Goal: Transaction & Acquisition: Purchase product/service

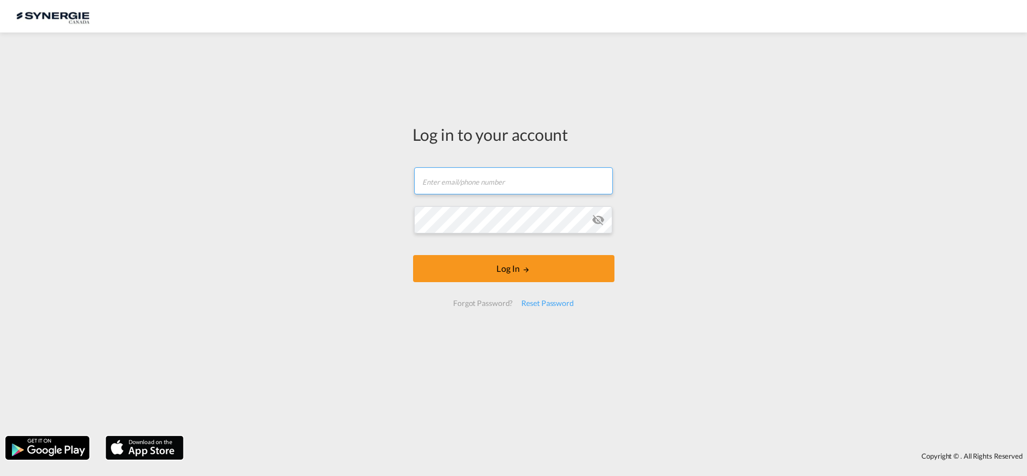
click at [505, 194] on input "text" at bounding box center [513, 180] width 199 height 27
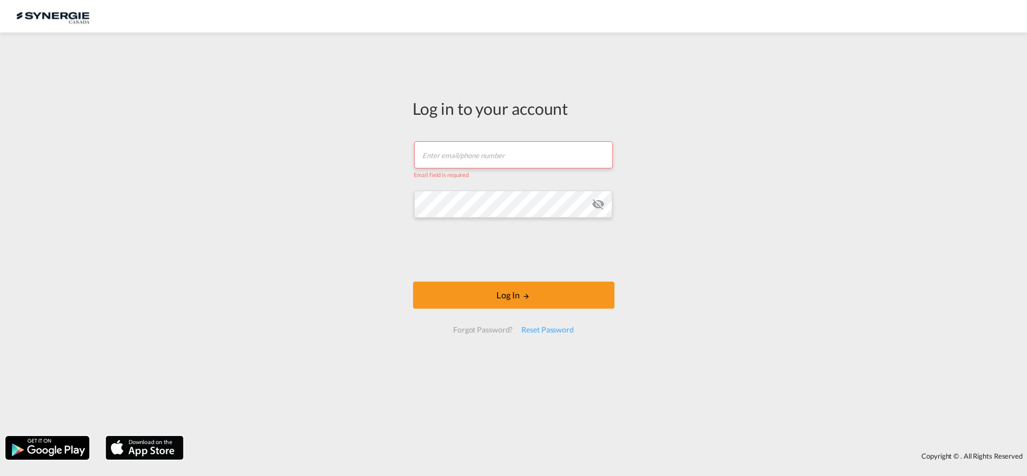
click at [493, 152] on input "text" at bounding box center [513, 154] width 199 height 27
type input "[PERSON_NAME][EMAIL_ADDRESS][DOMAIN_NAME]"
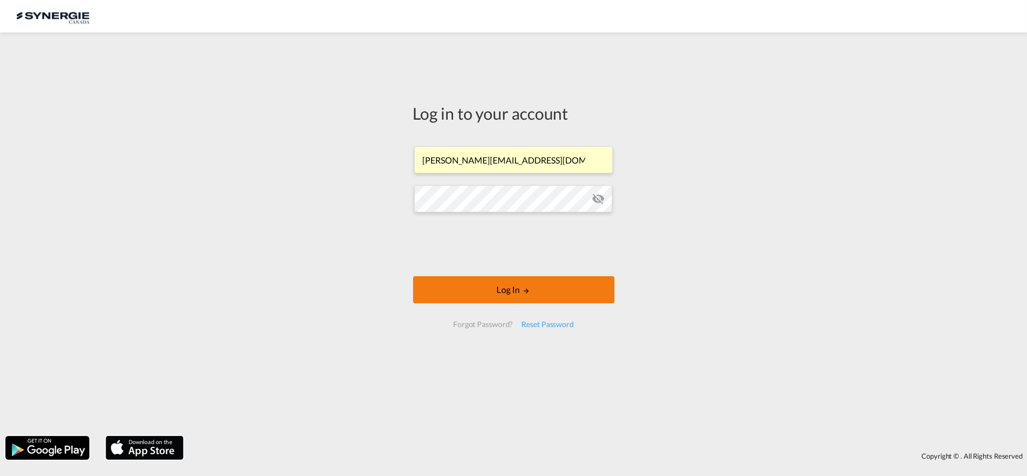
click at [507, 282] on button "Log In" at bounding box center [513, 289] width 201 height 27
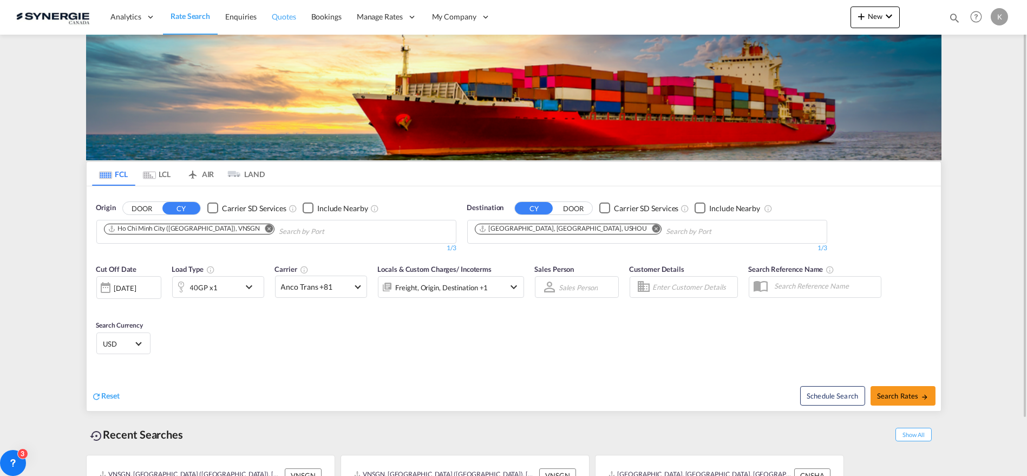
click at [287, 12] on span "Quotes" at bounding box center [284, 16] width 24 height 9
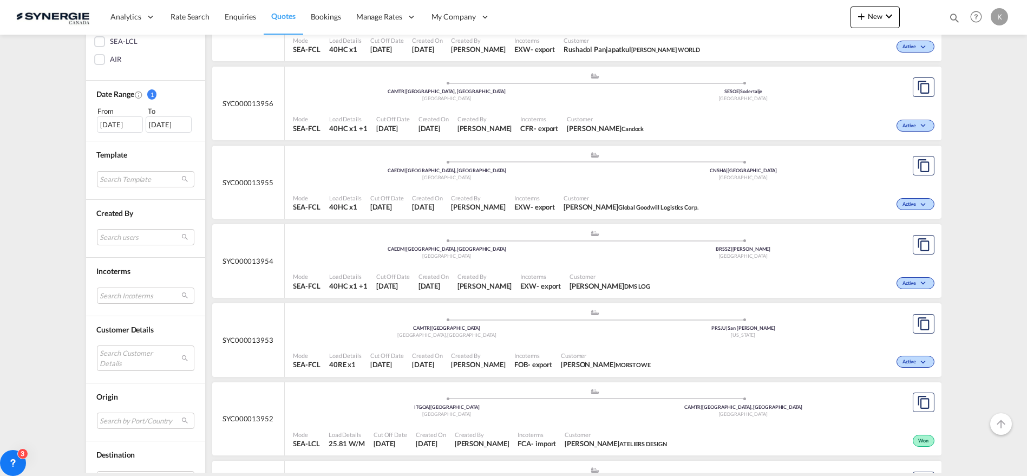
scroll to position [300, 0]
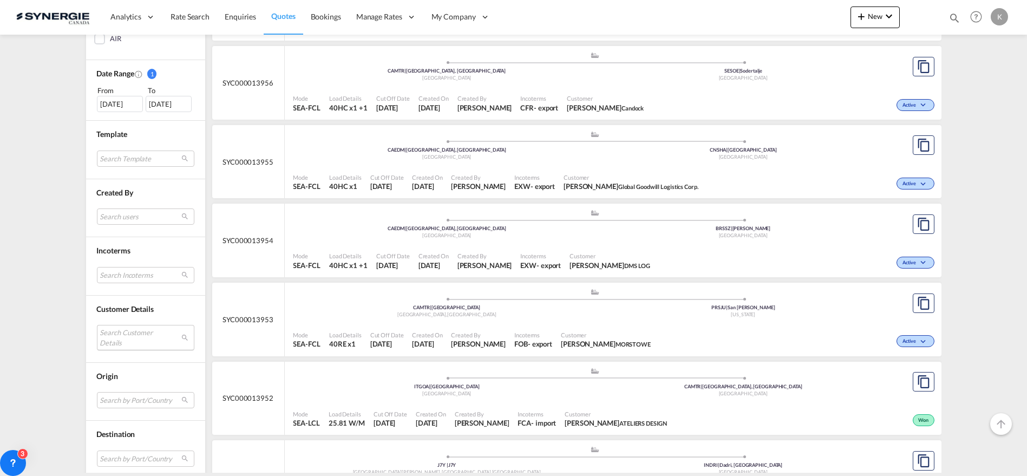
click at [127, 327] on md-select "Search Customer Details user name user [PERSON_NAME] [PERSON_NAME][EMAIL_ADDRES…" at bounding box center [145, 337] width 97 height 25
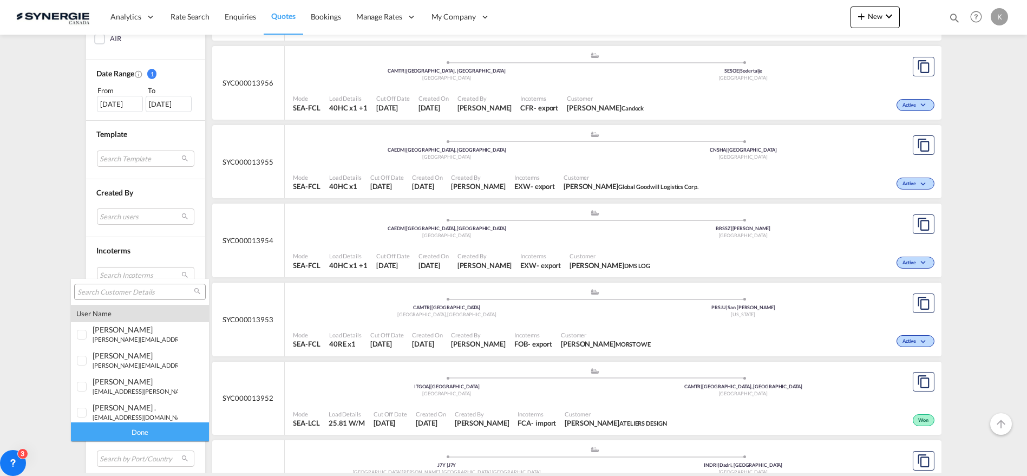
click at [134, 285] on div at bounding box center [140, 292] width 132 height 16
click at [123, 303] on md-select-header at bounding box center [140, 292] width 138 height 26
click at [128, 297] on div at bounding box center [140, 292] width 132 height 16
click at [133, 290] on input "search" at bounding box center [135, 292] width 116 height 10
type input "metro"
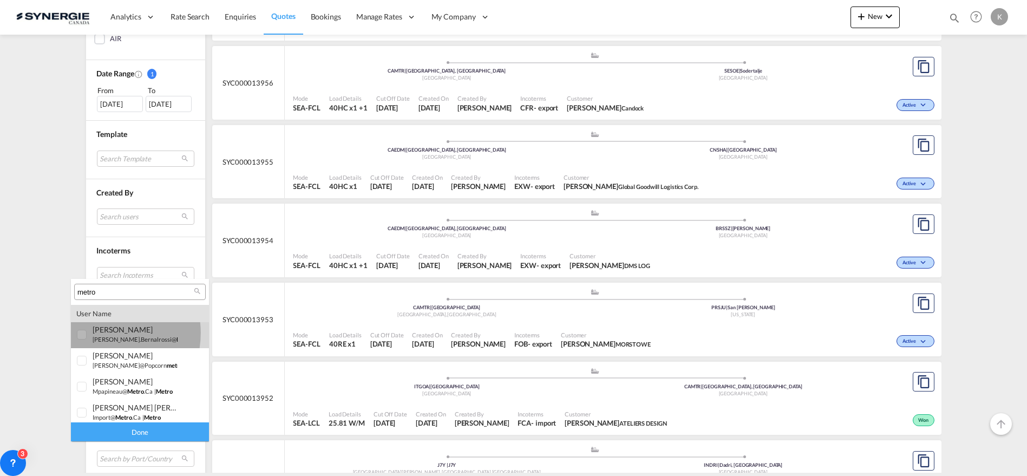
click at [102, 333] on div "[PERSON_NAME]" at bounding box center [135, 329] width 85 height 9
click at [83, 334] on div at bounding box center [82, 335] width 11 height 11
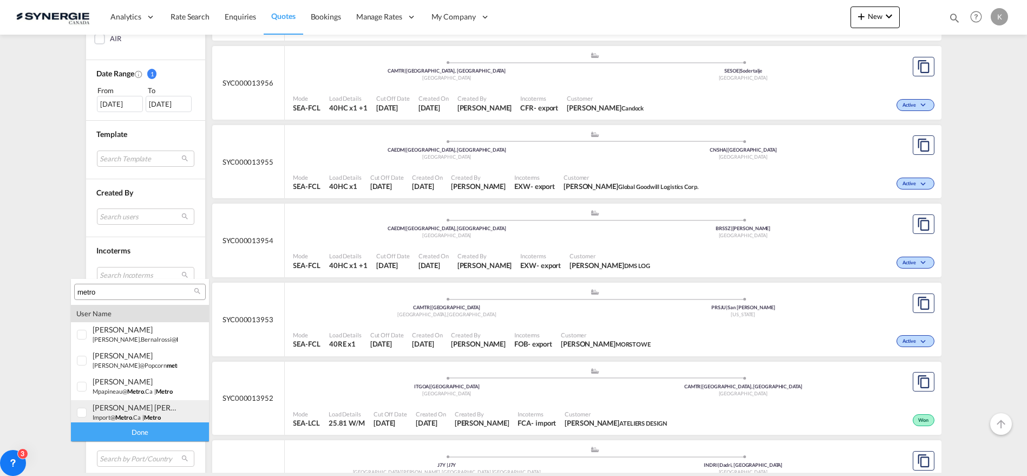
click at [87, 409] on div at bounding box center [82, 413] width 11 height 11
click at [144, 428] on div "Done" at bounding box center [140, 431] width 138 height 19
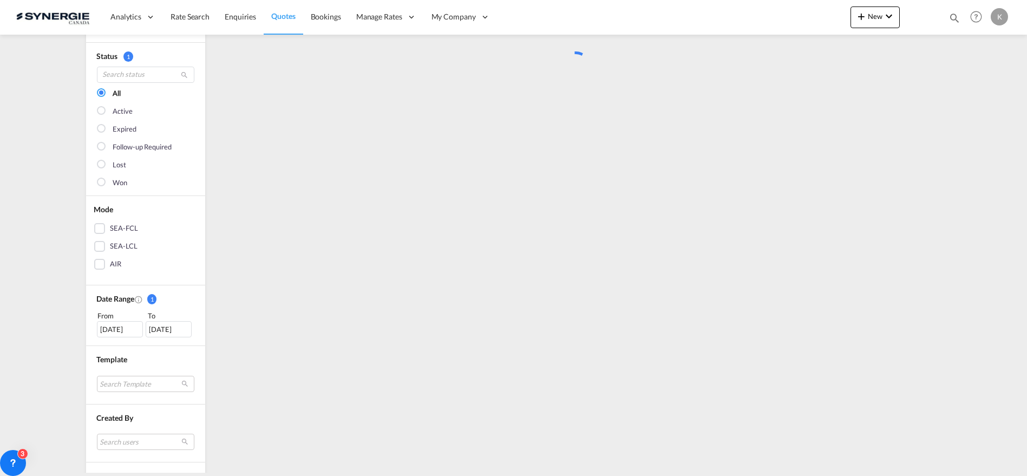
scroll to position [0, 0]
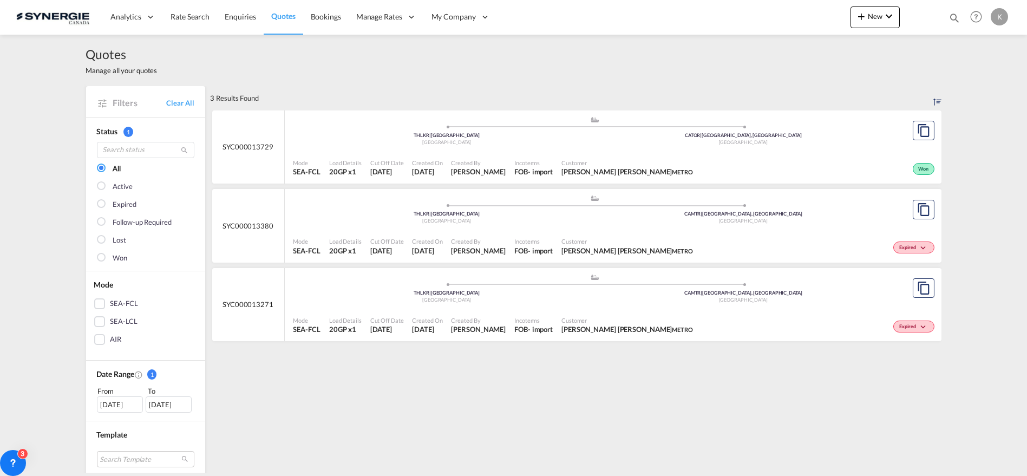
click at [553, 161] on span "Incoterms" at bounding box center [533, 163] width 38 height 8
click at [960, 16] on div "Bookings Quotes Enquiries Help Resources Product Release K My Profile Logout" at bounding box center [976, 17] width 69 height 34
click at [955, 14] on md-icon "icon-magnify" at bounding box center [954, 18] width 12 height 12
click at [781, 18] on select "Bookings Quotes Enquiries" at bounding box center [781, 17] width 51 height 19
select select "Quotes"
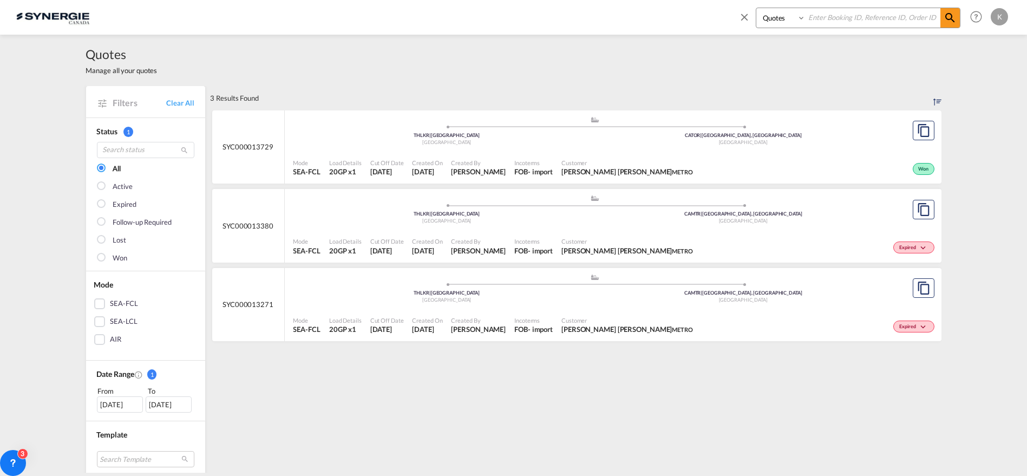
click at [756, 8] on select "Bookings Quotes Enquiries" at bounding box center [781, 17] width 51 height 19
click at [818, 15] on input at bounding box center [872, 17] width 135 height 19
type input "13930"
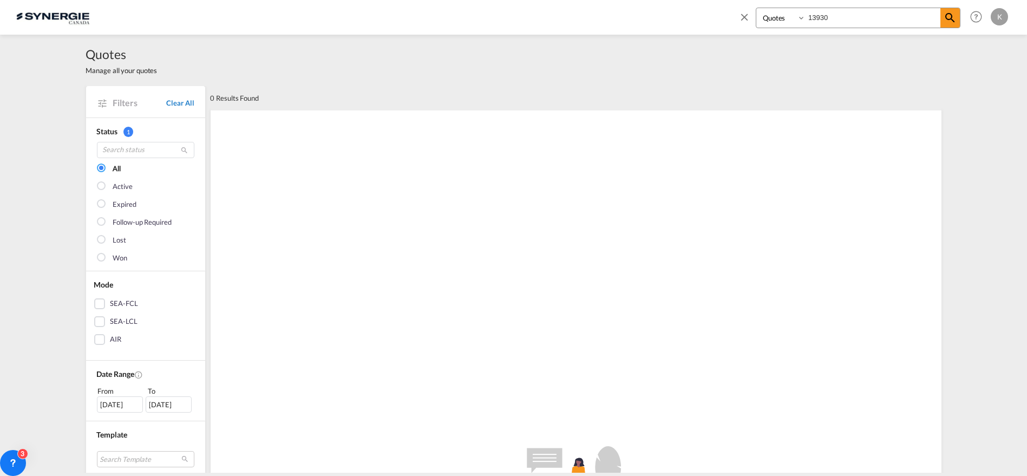
click at [178, 101] on link "Clear All" at bounding box center [180, 103] width 28 height 10
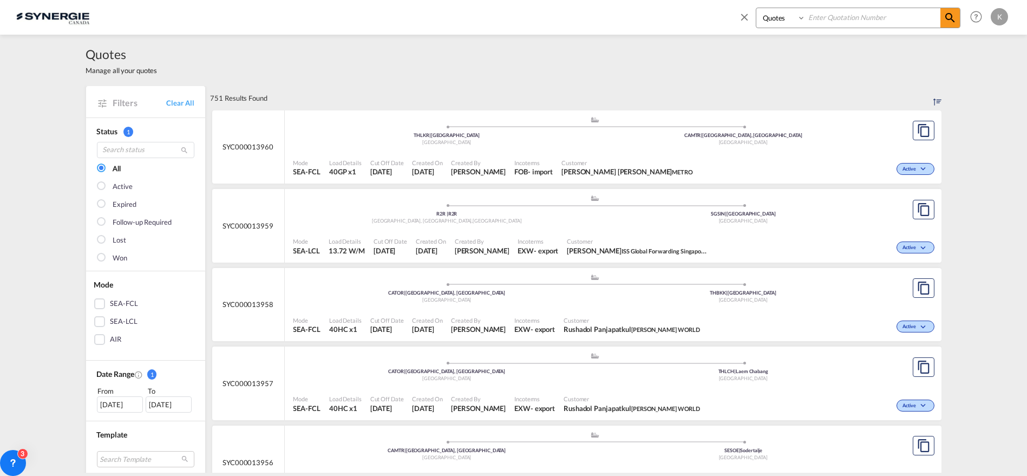
click at [843, 17] on input at bounding box center [872, 17] width 135 height 19
type input "13930"
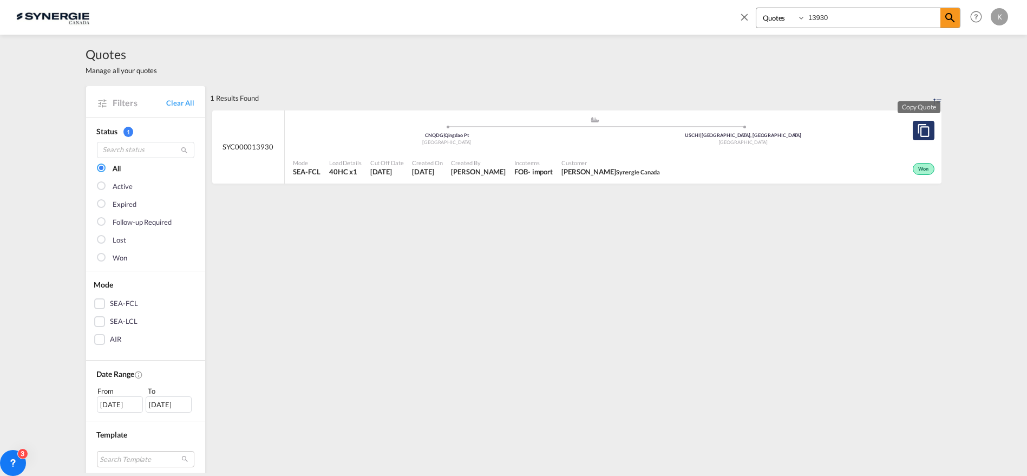
click at [920, 130] on md-icon "assets/icons/custom/copyQuote.svg" at bounding box center [923, 130] width 13 height 13
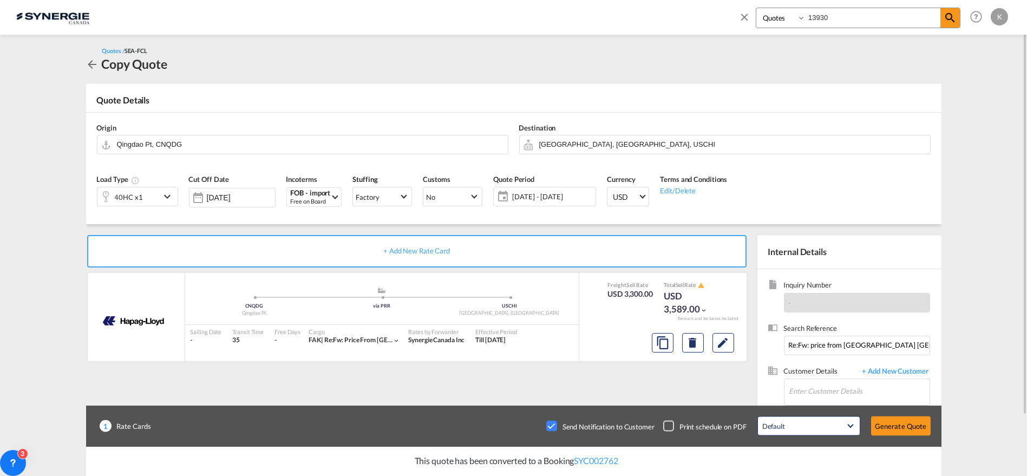
click at [547, 195] on span "[DATE] - [DATE]" at bounding box center [552, 197] width 81 height 10
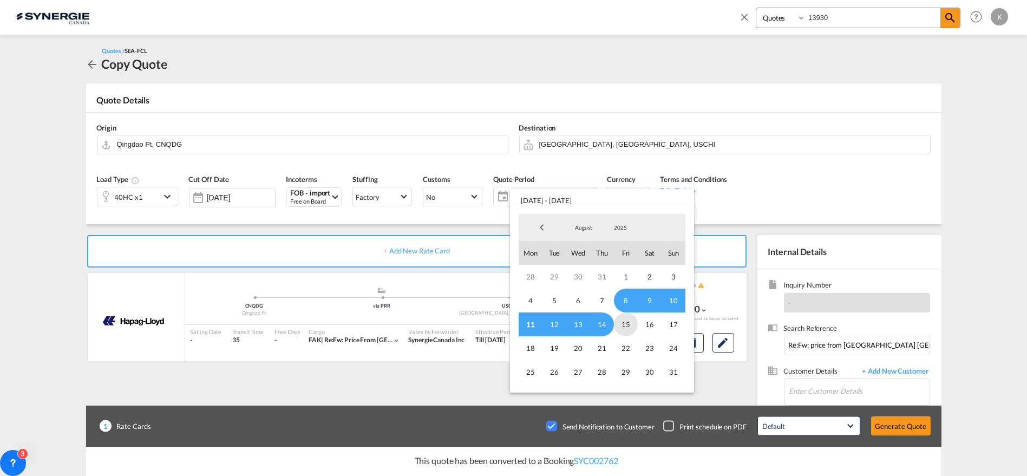
click at [630, 324] on span "15" at bounding box center [626, 324] width 24 height 24
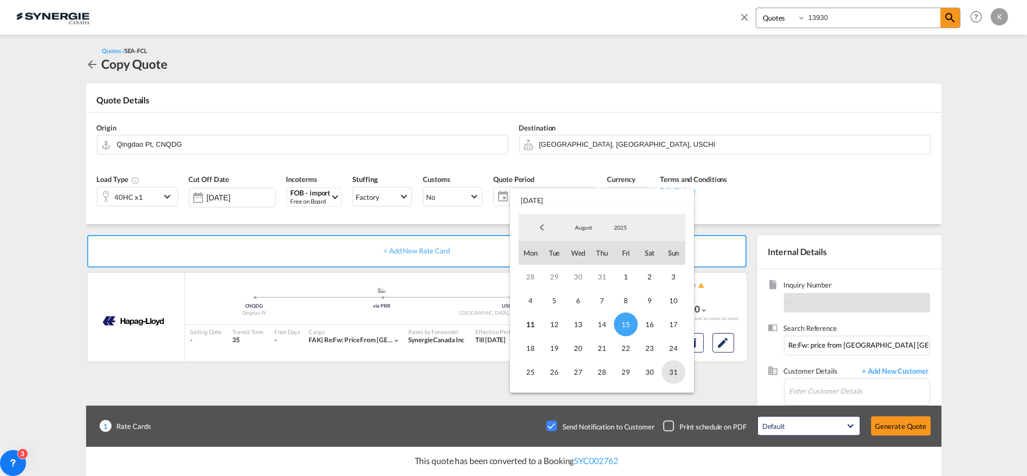
click at [678, 373] on span "31" at bounding box center [673, 372] width 24 height 24
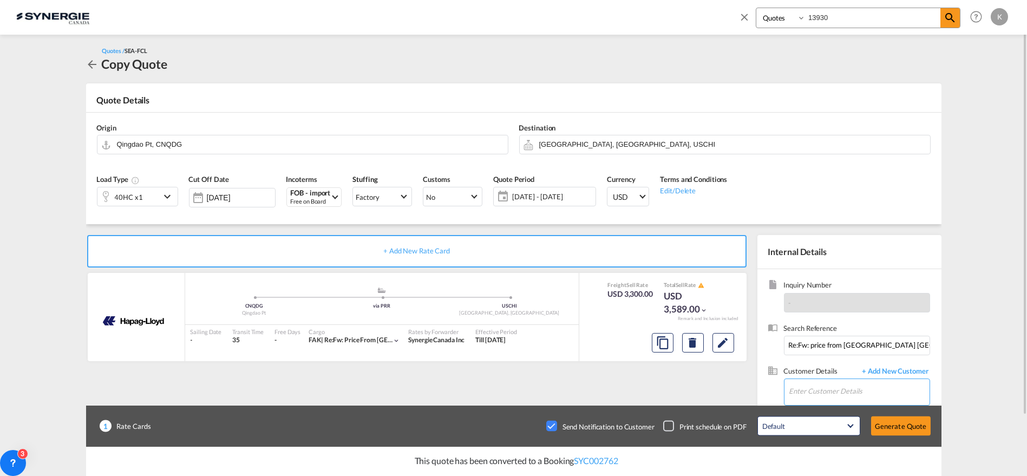
click at [824, 387] on input "Enter Customer Details" at bounding box center [859, 391] width 140 height 24
click at [851, 391] on input "Enter Customer Details" at bounding box center [859, 391] width 140 height 24
paste input "[EMAIL_ADDRESS][DOMAIN_NAME]"
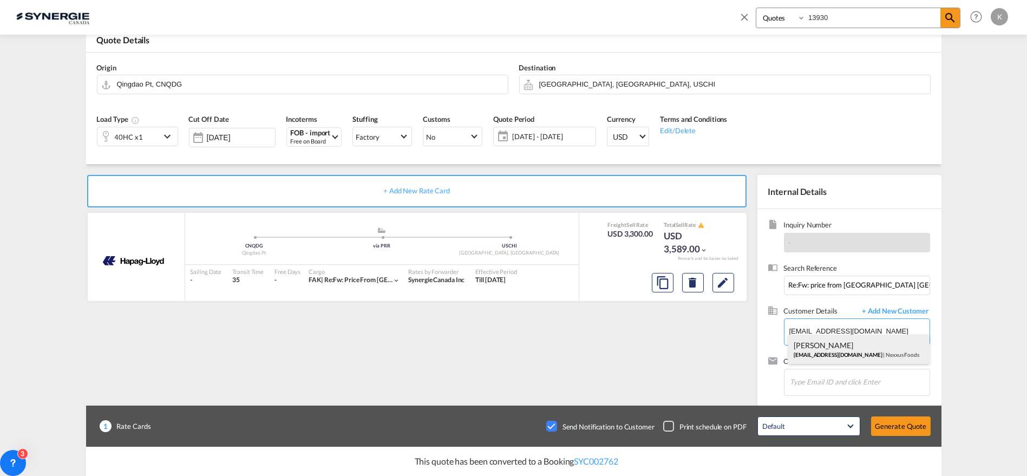
click at [856, 350] on div "[PERSON_NAME] [EMAIL_ADDRESS][DOMAIN_NAME] | Nexxus Foods" at bounding box center [858, 348] width 141 height 29
type input "Nexxus Foods, [PERSON_NAME], [EMAIL_ADDRESS][DOMAIN_NAME]"
click at [725, 281] on md-icon "Edit" at bounding box center [723, 282] width 13 height 13
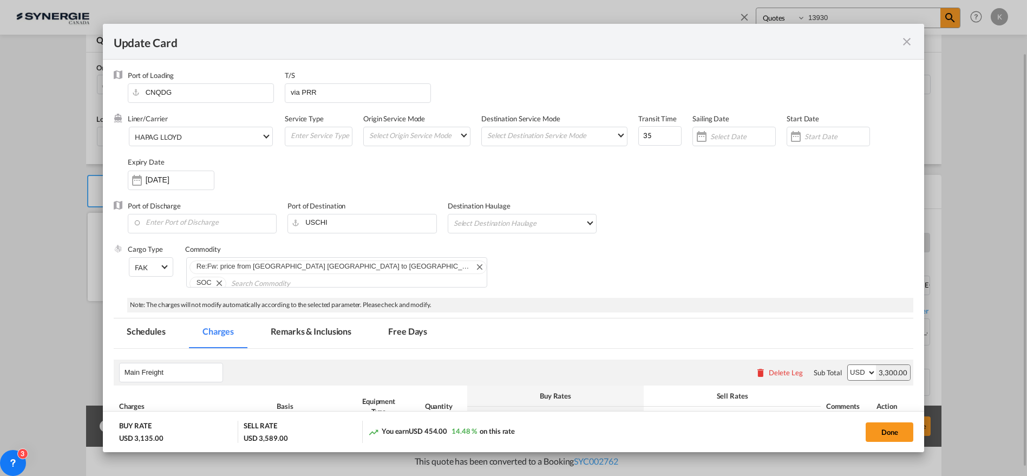
select select "per container"
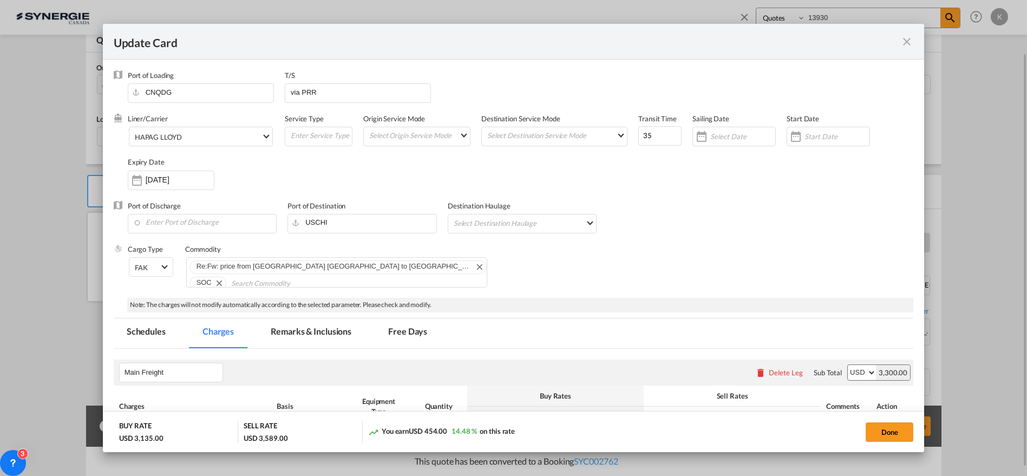
select select "per B/L"
select select "per shipment"
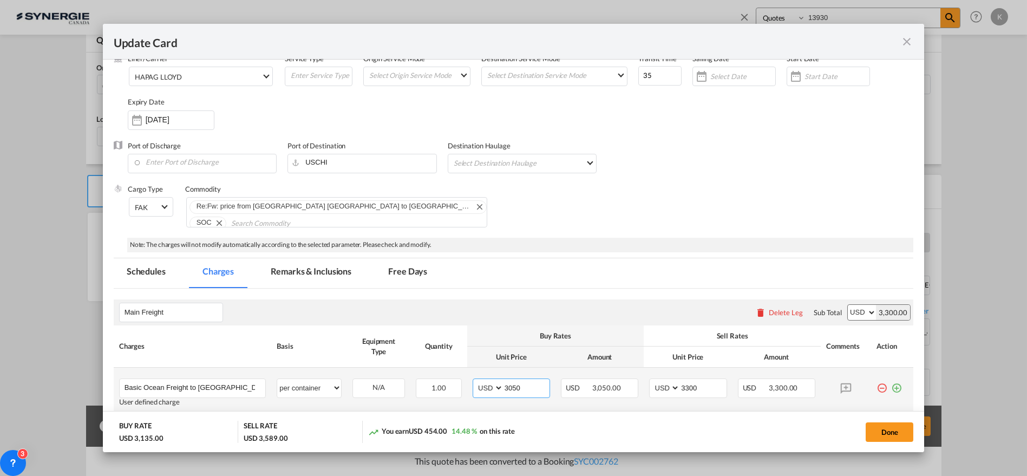
drag, startPoint x: 530, startPoint y: 386, endPoint x: 477, endPoint y: 390, distance: 53.1
click at [477, 390] on md-input-container "AED AFN ALL AMD ANG AOA ARS AUD AWG AZN BAM BBD BDT BGN BHD BIF BMD BND [PERSON…" at bounding box center [511, 387] width 77 height 19
type input "3650"
select select "per container"
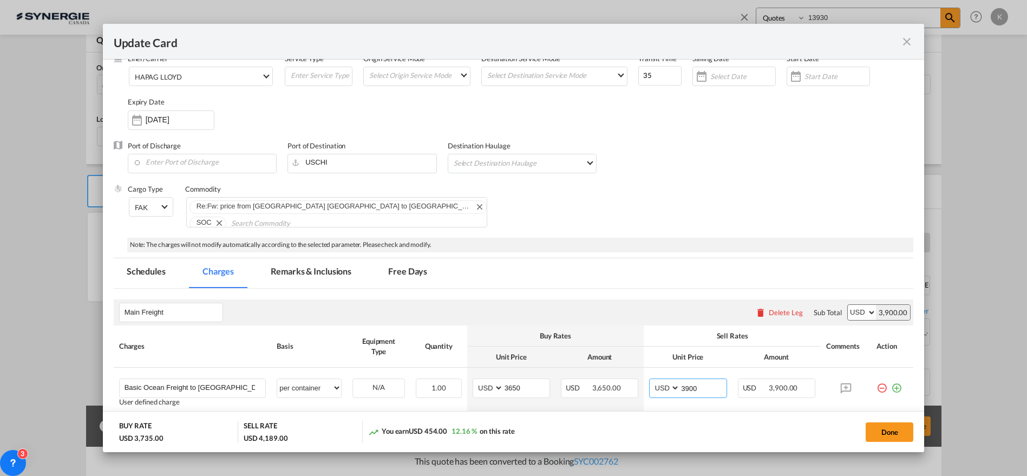
type input "3900"
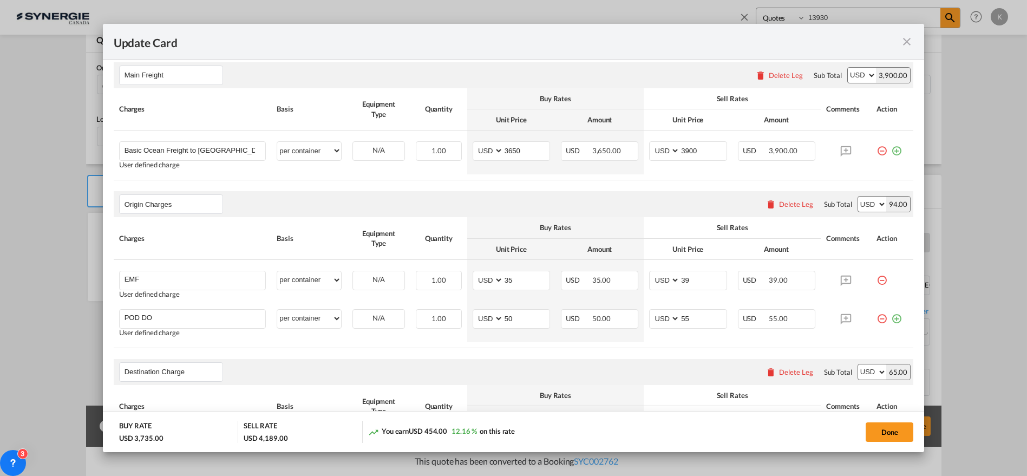
scroll to position [117, 0]
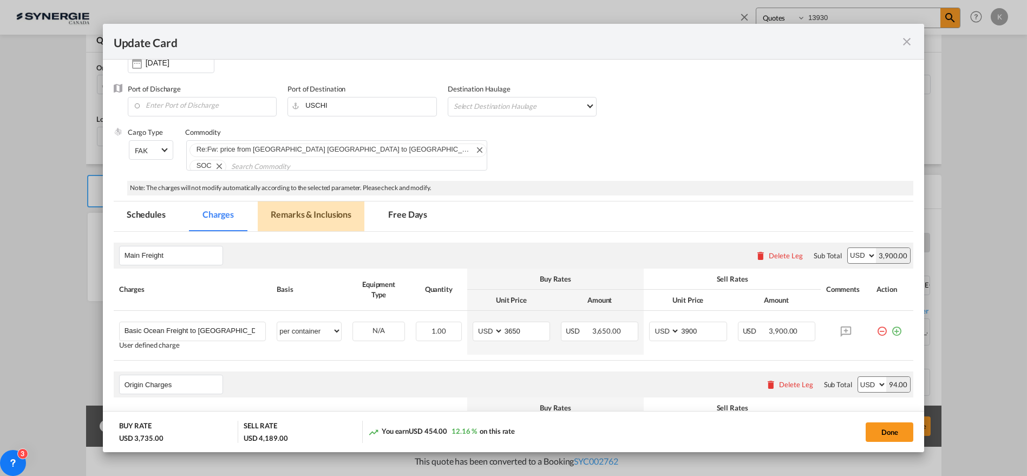
click at [299, 214] on md-tab-item "Remarks & Inclusions" at bounding box center [311, 216] width 107 height 30
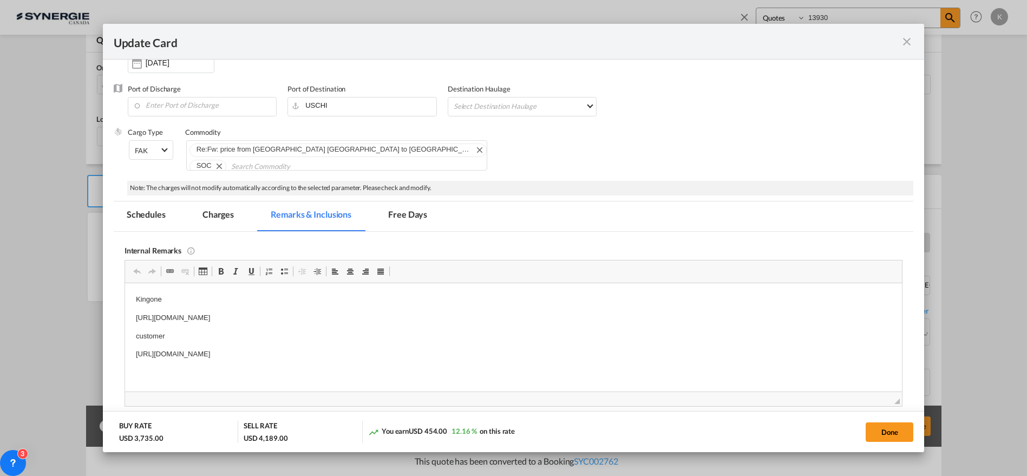
scroll to position [0, 0]
click at [192, 315] on p "[URL][DOMAIN_NAME]" at bounding box center [513, 317] width 756 height 11
click at [875, 428] on button "Done" at bounding box center [889, 431] width 48 height 19
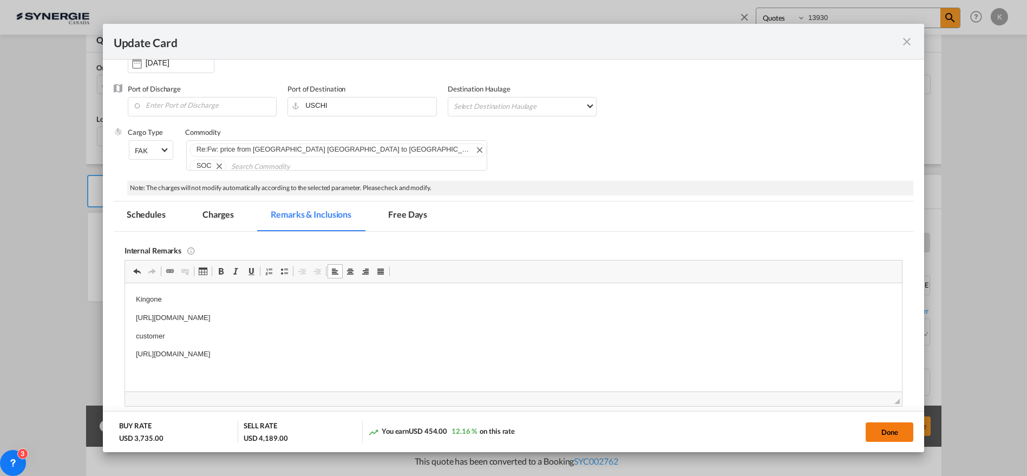
type input "[DATE]"
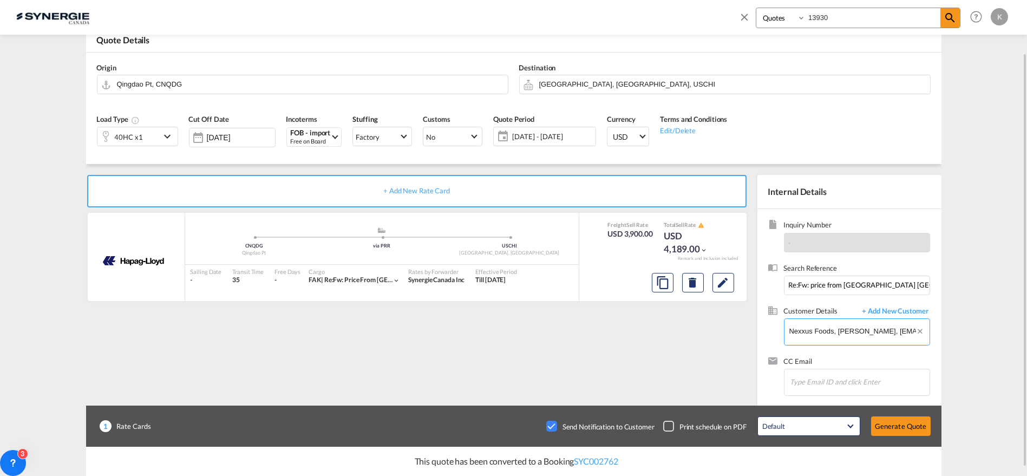
click at [849, 333] on input "Nexxus Foods, [PERSON_NAME], [EMAIL_ADDRESS][DOMAIN_NAME]" at bounding box center [859, 331] width 140 height 24
click at [922, 331] on button "Clear Input" at bounding box center [922, 327] width 14 height 16
click at [840, 334] on input "Enter Customer Details" at bounding box center [859, 331] width 140 height 24
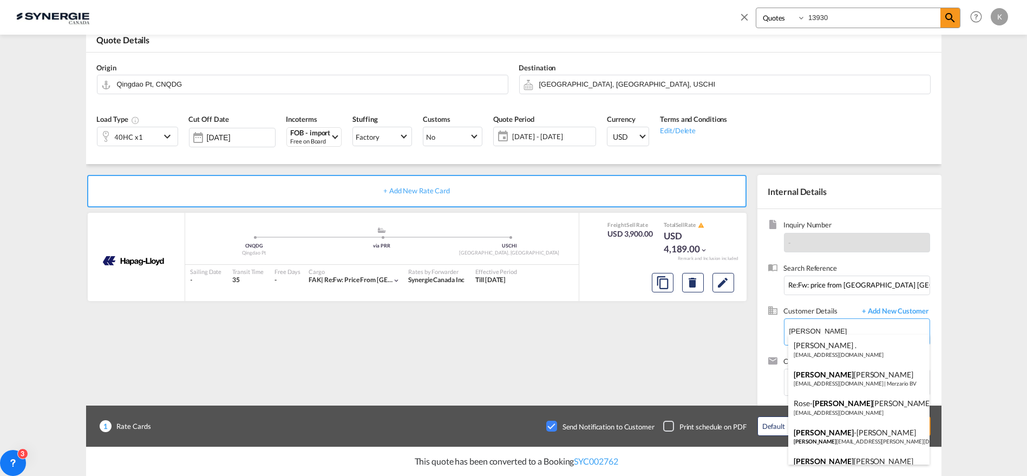
scroll to position [113, 0]
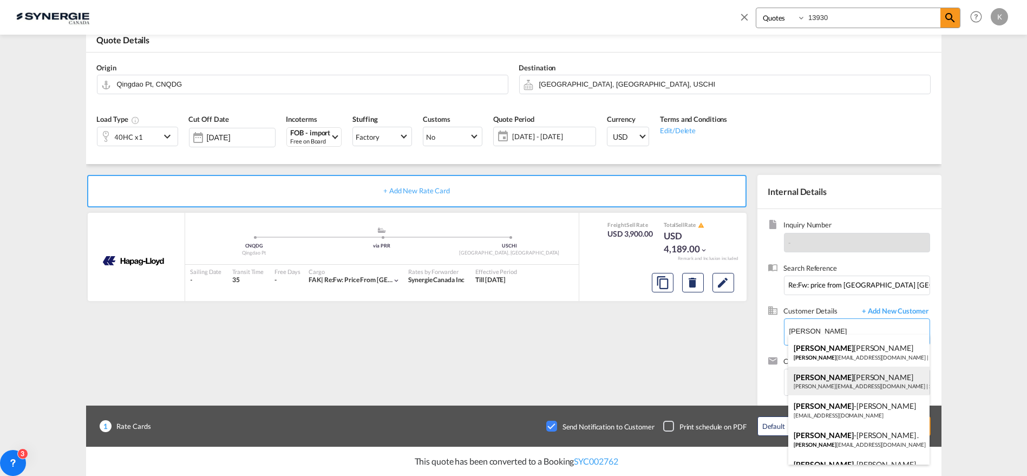
click at [815, 386] on div "[PERSON_NAME] [PERSON_NAME][EMAIL_ADDRESS][DOMAIN_NAME] | Synergie Canada" at bounding box center [858, 380] width 141 height 29
type input "Synergie Canada, [PERSON_NAME], [PERSON_NAME][EMAIL_ADDRESS][DOMAIN_NAME]"
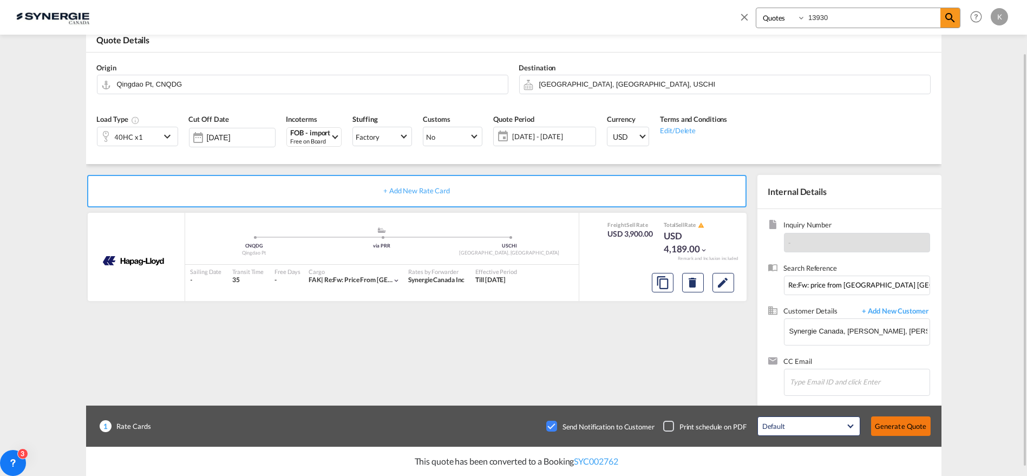
click at [911, 431] on button "Generate Quote" at bounding box center [901, 425] width 60 height 19
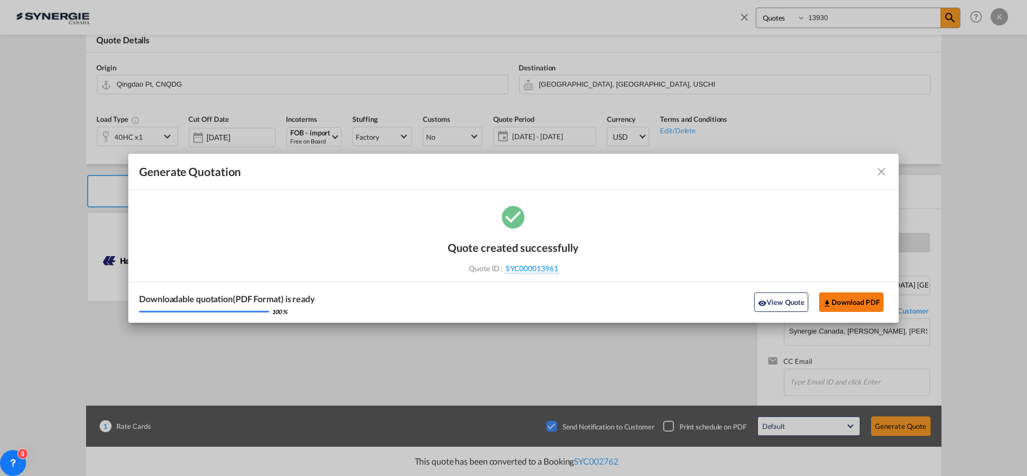
click at [849, 304] on button "Download PDF" at bounding box center [851, 301] width 64 height 19
click at [878, 169] on md-icon "icon-close fg-AAA8AD cursor m-0" at bounding box center [881, 171] width 13 height 13
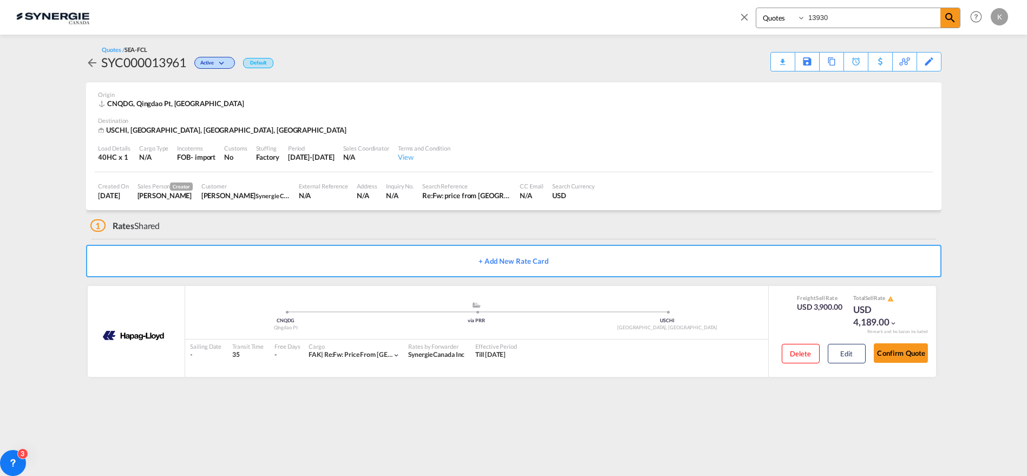
click at [744, 21] on md-icon "icon-close" at bounding box center [744, 17] width 12 height 12
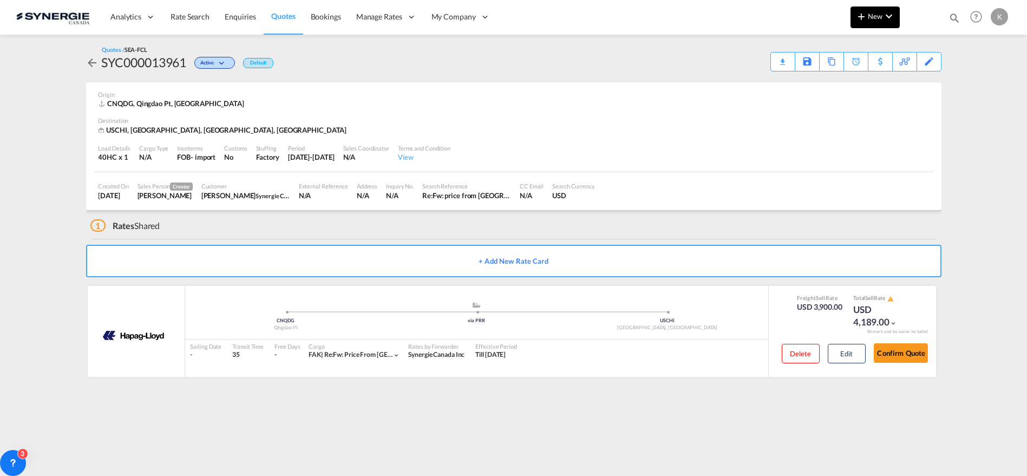
click at [875, 23] on button "New" at bounding box center [874, 17] width 49 height 22
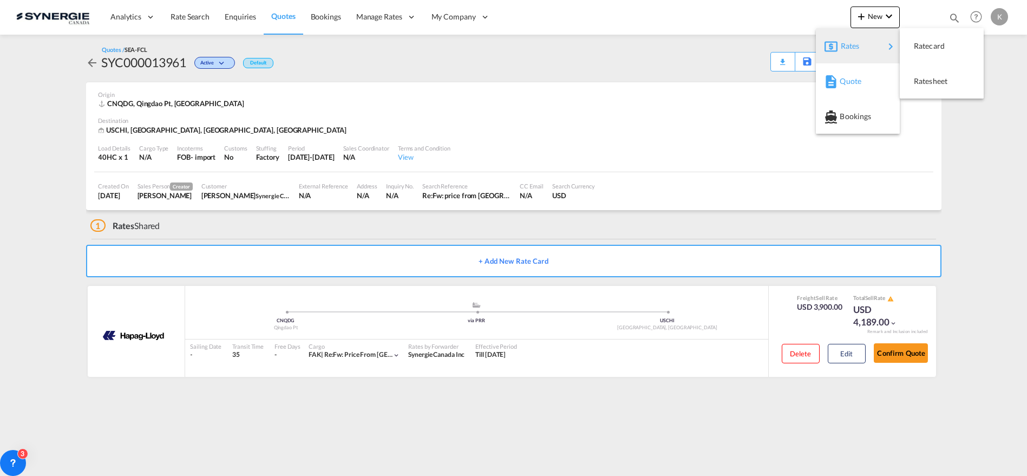
click at [842, 87] on span "Quote" at bounding box center [845, 81] width 12 height 22
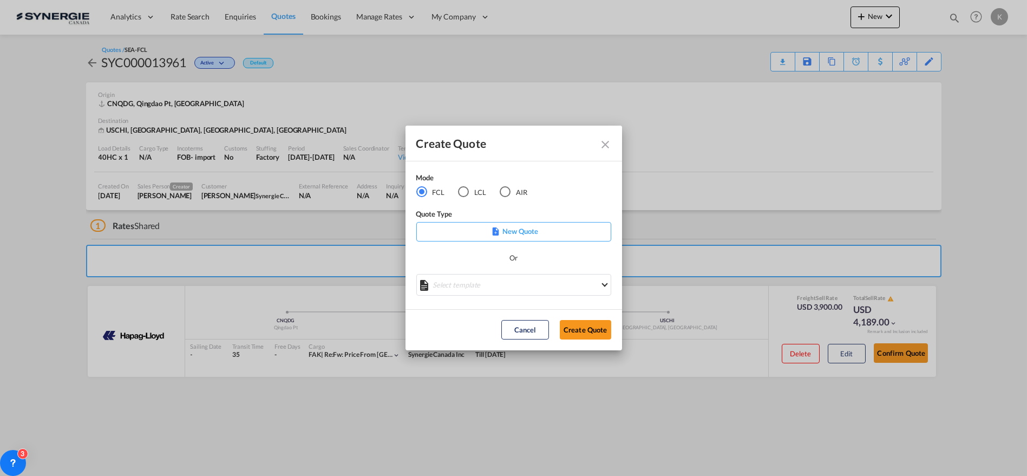
click at [469, 192] on md-radio-button "LCL" at bounding box center [472, 192] width 28 height 12
click at [481, 280] on md-select "Select template New DAP Import LCL [PERSON_NAME] | [DATE] [GEOGRAPHIC_DATA] LCL…" at bounding box center [513, 285] width 195 height 22
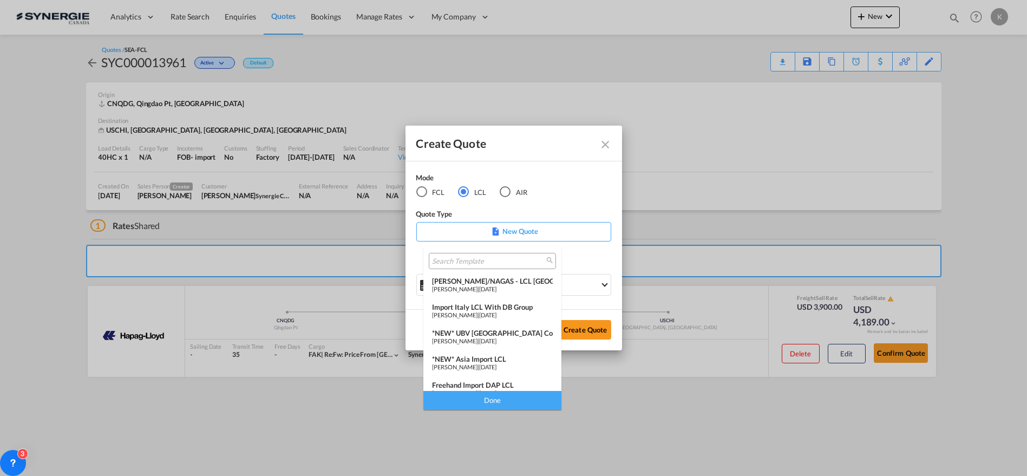
scroll to position [84, 0]
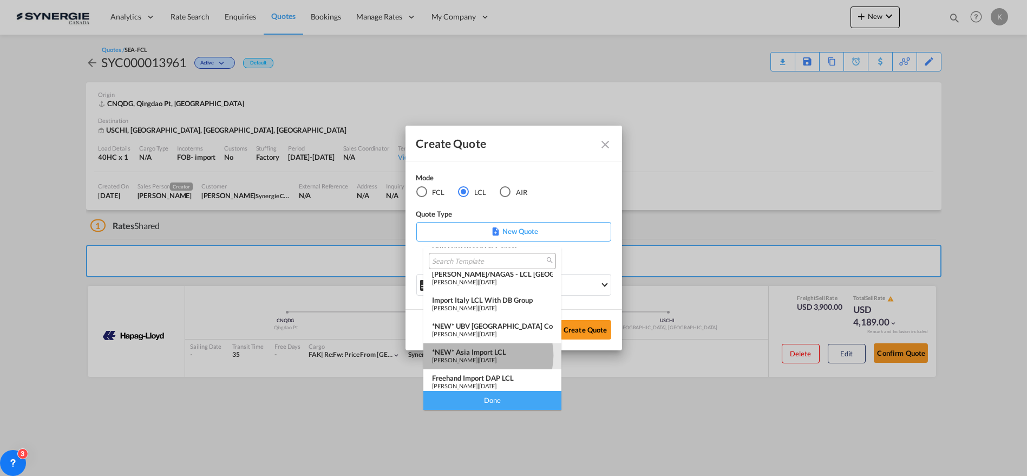
click at [477, 356] on span "[PERSON_NAME]" at bounding box center [454, 359] width 45 height 7
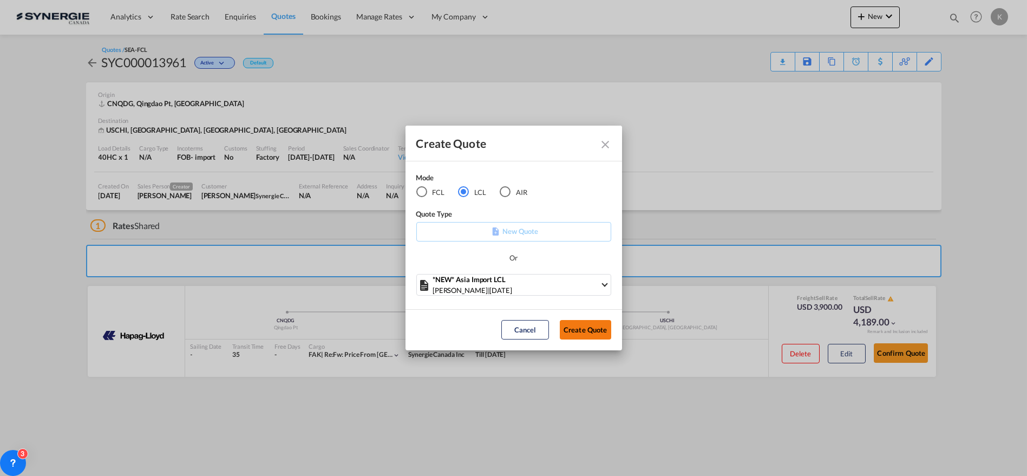
click at [593, 335] on button "Create Quote" at bounding box center [585, 329] width 51 height 19
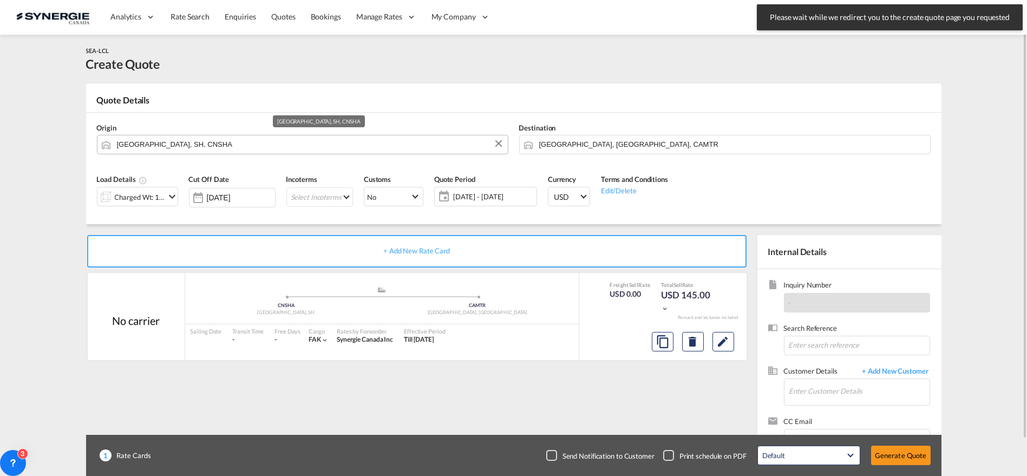
click at [192, 141] on input "[GEOGRAPHIC_DATA], SH, CNSHA" at bounding box center [309, 144] width 385 height 19
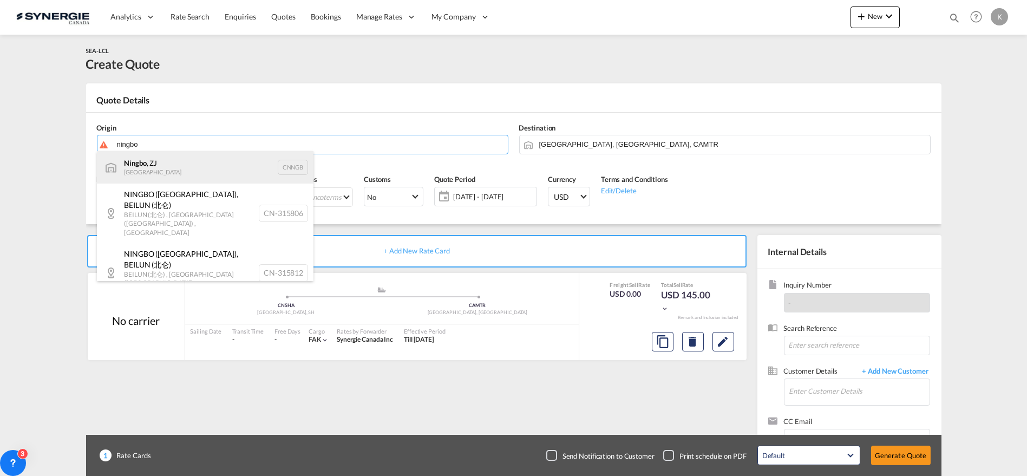
click at [181, 164] on div "Ningbo , ZJ China CNNGB" at bounding box center [205, 167] width 217 height 32
type input "Ningbo, ZJ, CNNGB"
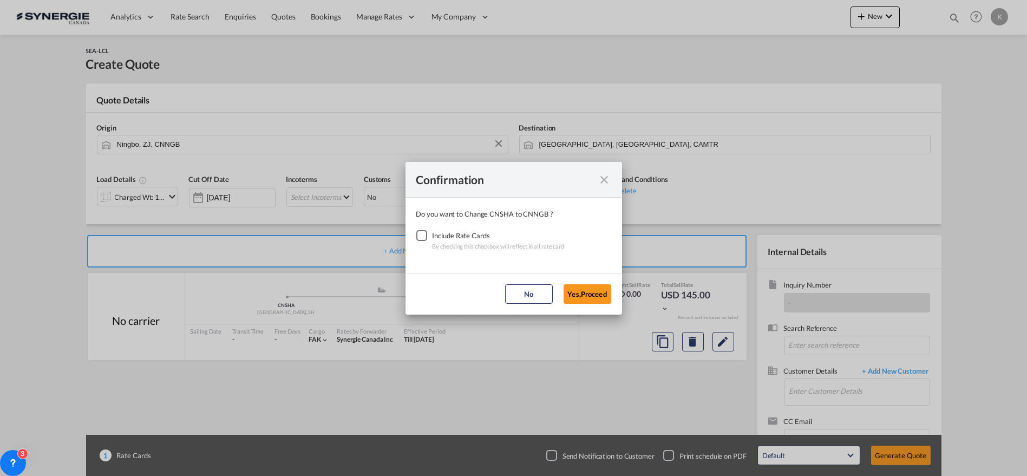
click at [425, 233] on div "Checkbox No Ink" at bounding box center [421, 235] width 11 height 11
click at [573, 297] on button "Yes,Proceed" at bounding box center [587, 293] width 48 height 19
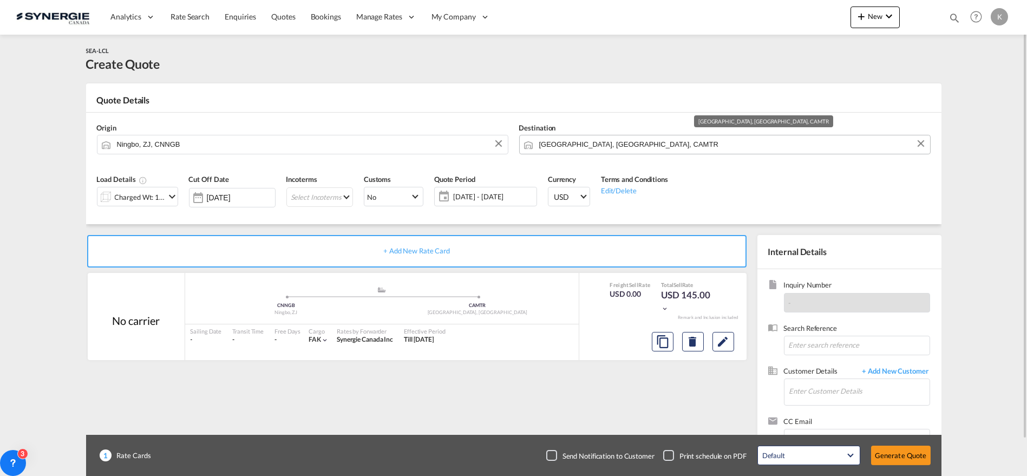
click at [586, 143] on input "[GEOGRAPHIC_DATA], [GEOGRAPHIC_DATA], CAMTR" at bounding box center [731, 144] width 385 height 19
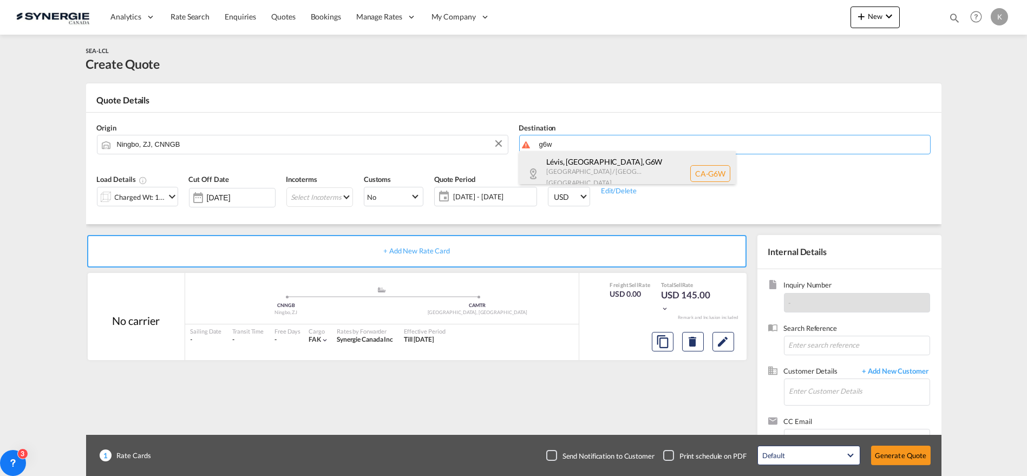
click at [553, 171] on div "Lévis, [GEOGRAPHIC_DATA] , G6W [GEOGRAPHIC_DATA] / [GEOGRAPHIC_DATA] [GEOGRAPHI…" at bounding box center [627, 173] width 217 height 45
type input "CA-G6W, [GEOGRAPHIC_DATA], [GEOGRAPHIC_DATA], [GEOGRAPHIC_DATA] / [GEOGRAPHIC_D…"
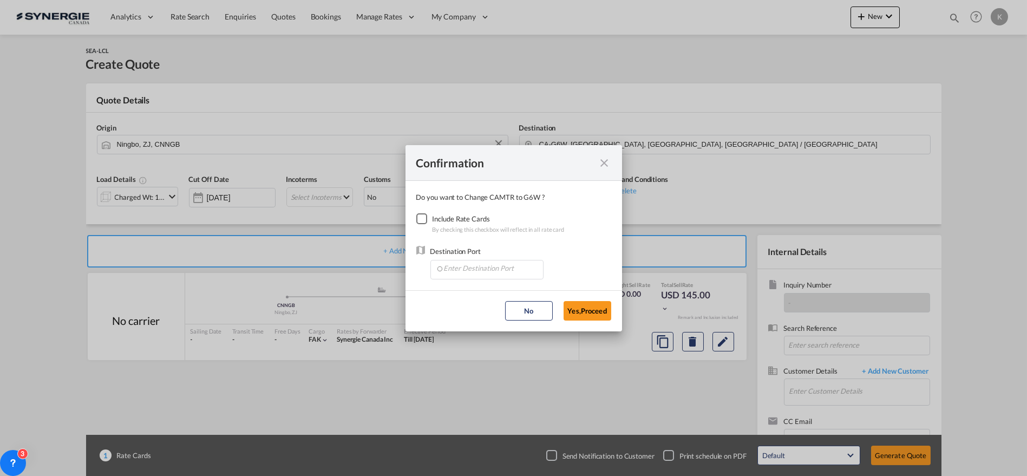
click at [426, 220] on div "Checkbox No Ink" at bounding box center [421, 218] width 11 height 11
click at [466, 271] on input "Enter Destination Port" at bounding box center [489, 268] width 107 height 16
click at [493, 286] on li "CAMTR, [GEOGRAPHIC_DATA], [GEOGRAPHIC_DATA], [GEOGRAPHIC_DATA], [GEOGRAPHIC_DAT…" at bounding box center [487, 292] width 104 height 26
type input "CAMTR, [GEOGRAPHIC_DATA], [GEOGRAPHIC_DATA], [GEOGRAPHIC_DATA], [GEOGRAPHIC_DAT…"
click at [591, 311] on button "Yes,Proceed" at bounding box center [587, 310] width 48 height 19
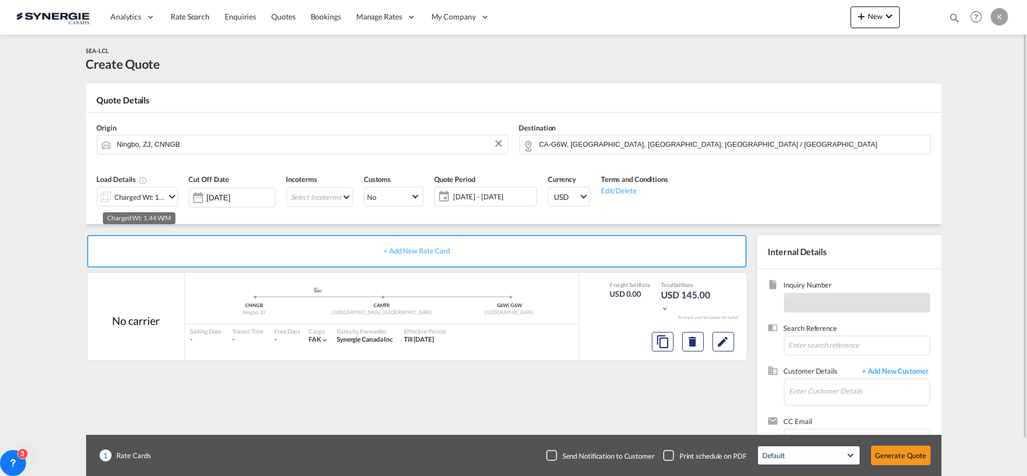
click at [130, 204] on div "Charged Wt: 1.44 W/M" at bounding box center [140, 196] width 51 height 15
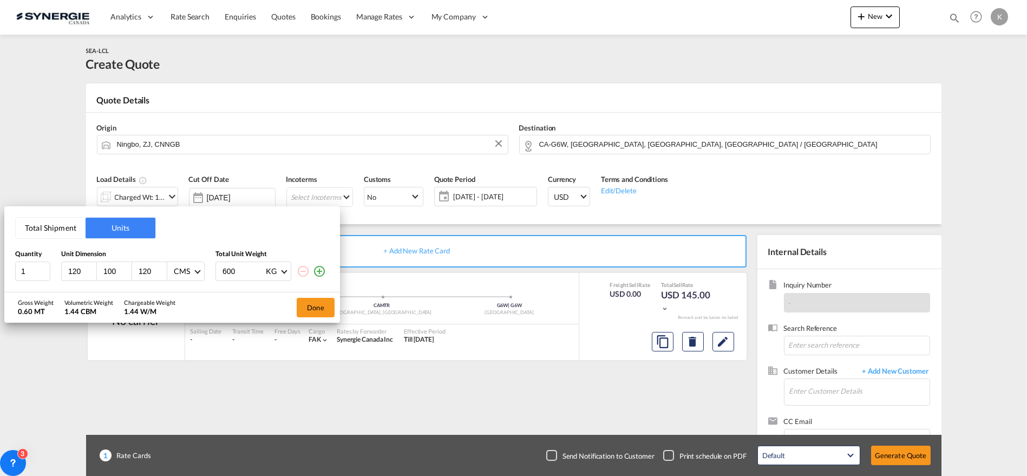
click at [43, 220] on button "Total Shipment" at bounding box center [51, 228] width 70 height 21
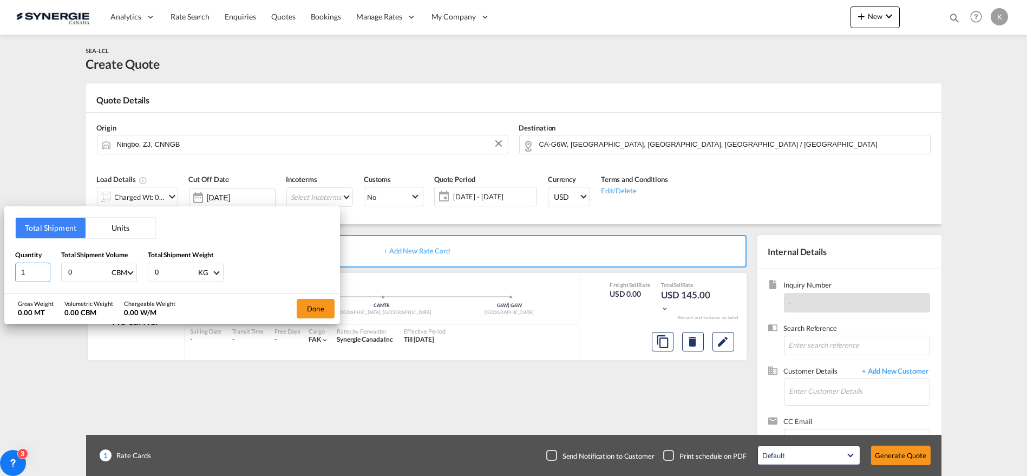
click at [13, 272] on div "Total Shipment Units Quantity 1 Total Shipment Volume 0 CBM CBM CFT Total Shipm…" at bounding box center [172, 249] width 336 height 87
drag, startPoint x: 25, startPoint y: 273, endPoint x: -4, endPoint y: 274, distance: 28.7
click at [0, 274] on html "Analytics Reports Dashboard Rate Search Enquiries Quotes" at bounding box center [513, 238] width 1027 height 476
type input "491"
type input "17"
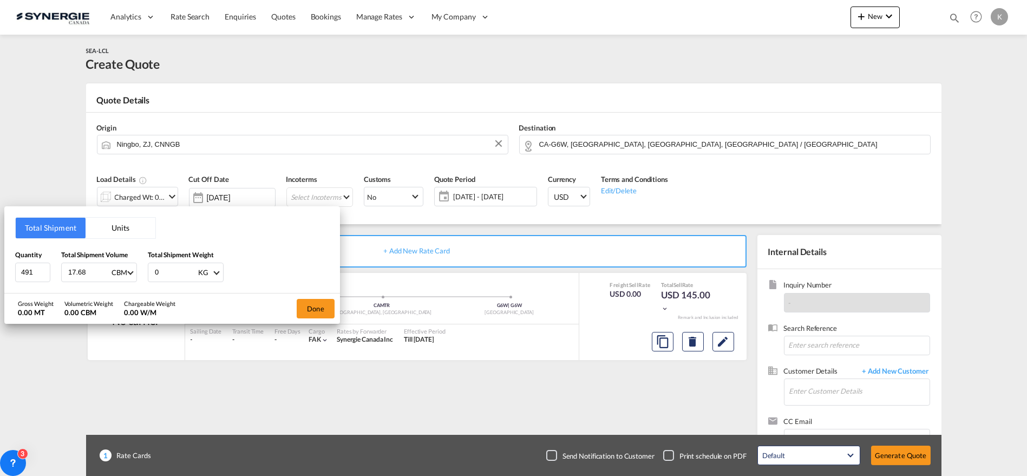
type input "17.68"
type input "7851"
type input "7851.28"
click at [317, 304] on button "Done" at bounding box center [316, 308] width 38 height 19
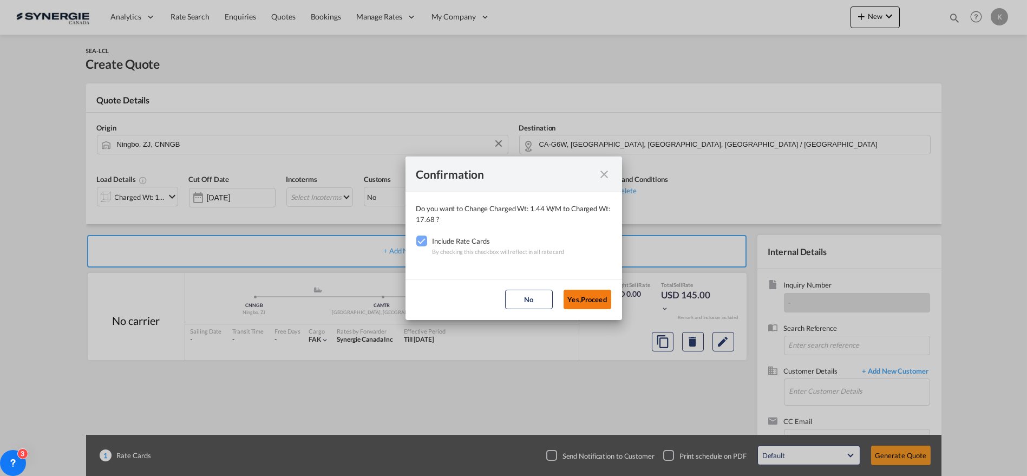
click at [575, 302] on button "Yes,Proceed" at bounding box center [587, 299] width 48 height 19
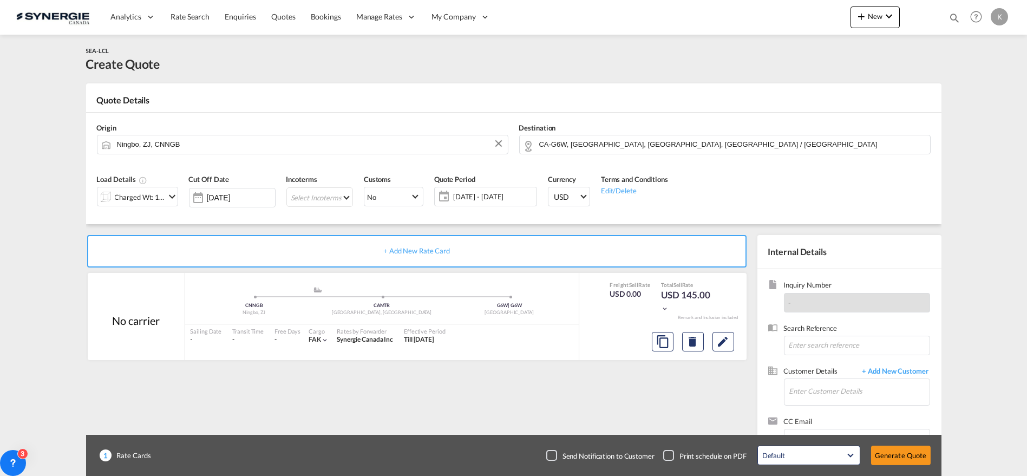
click at [318, 201] on md-select "Select Incoterms CFR - export Cost and Freight CPT - export Carrier Paid to CFR…" at bounding box center [319, 196] width 67 height 19
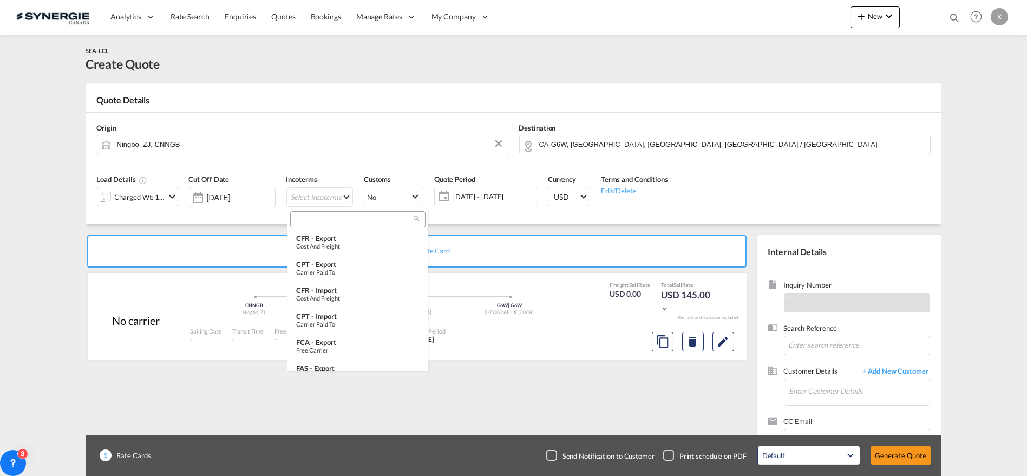
click at [320, 207] on md-backdrop at bounding box center [513, 238] width 1027 height 476
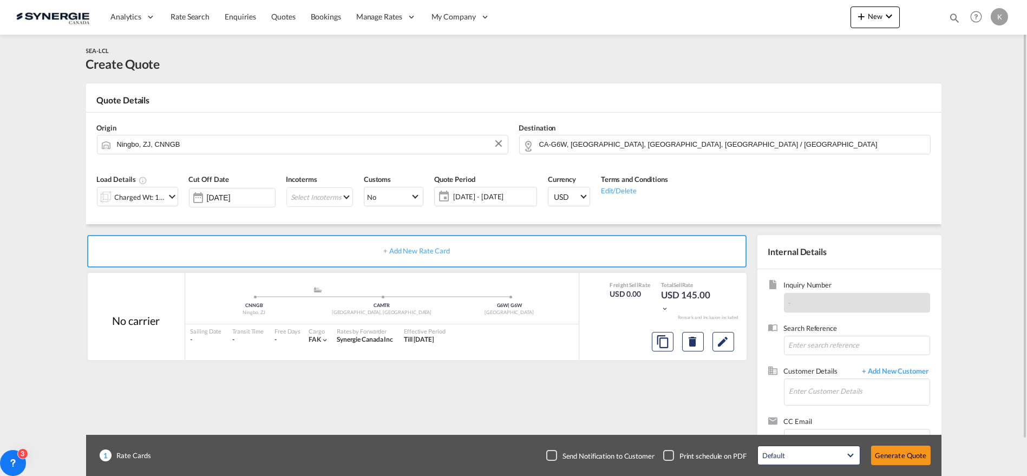
click at [319, 219] on div "Incoterms Select Incoterms -" at bounding box center [319, 193] width 77 height 51
click at [323, 202] on md-select "Select Incoterms" at bounding box center [319, 196] width 67 height 19
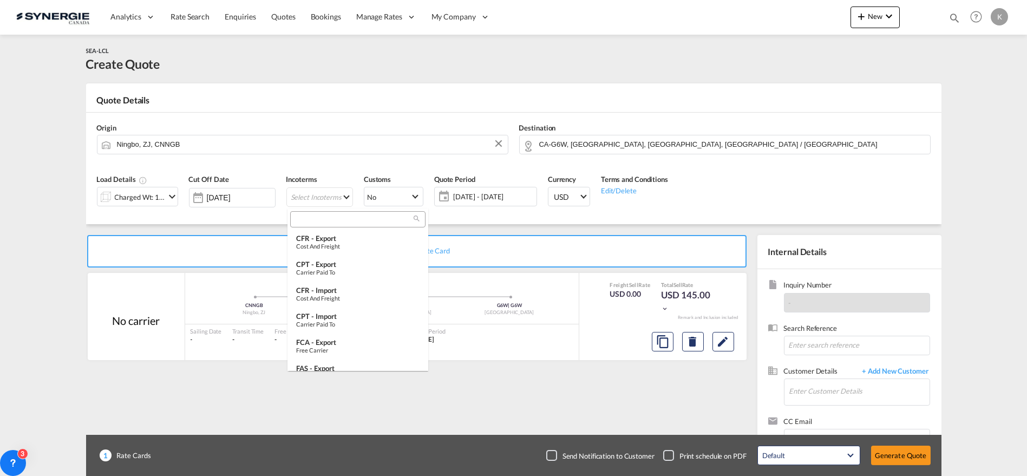
click at [320, 223] on input "search" at bounding box center [353, 219] width 120 height 10
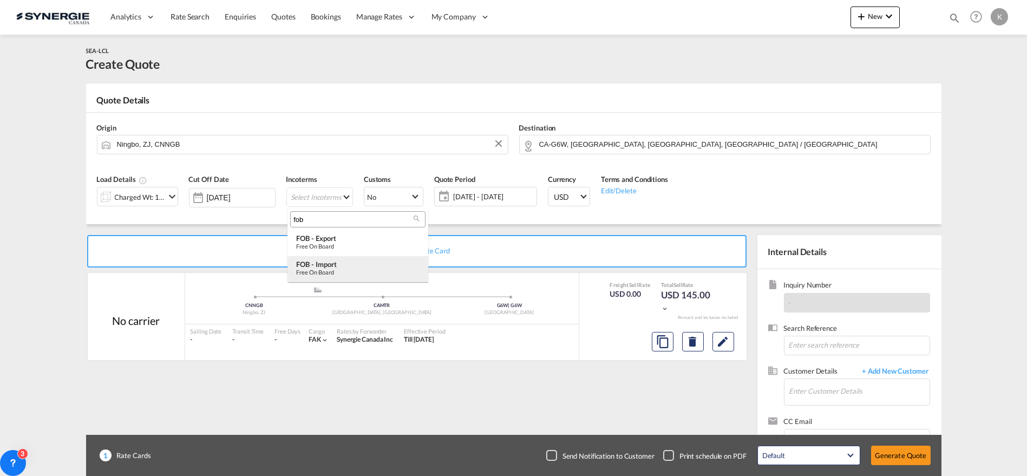
type input "fob"
click at [320, 270] on div "Free on Board" at bounding box center [357, 271] width 123 height 7
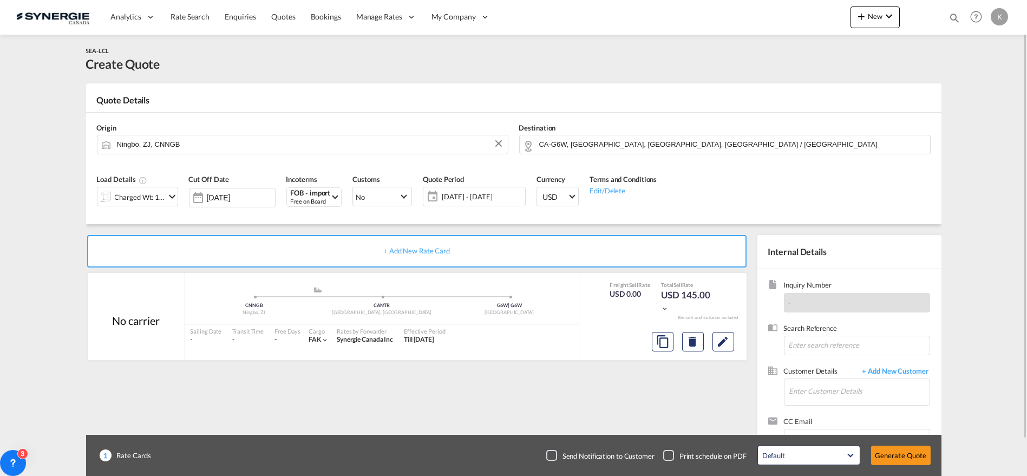
click at [468, 202] on span "[DATE] - [DATE]" at bounding box center [482, 196] width 86 height 15
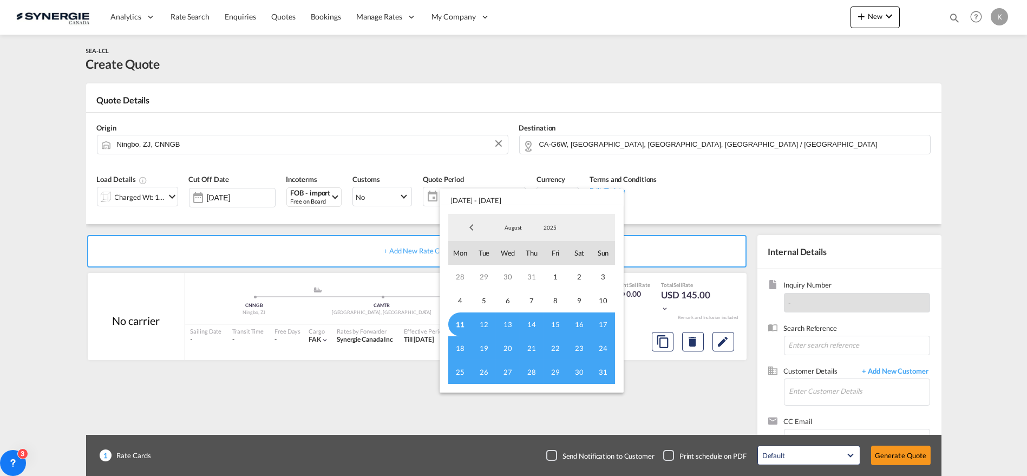
click at [461, 325] on span "11" at bounding box center [460, 324] width 24 height 24
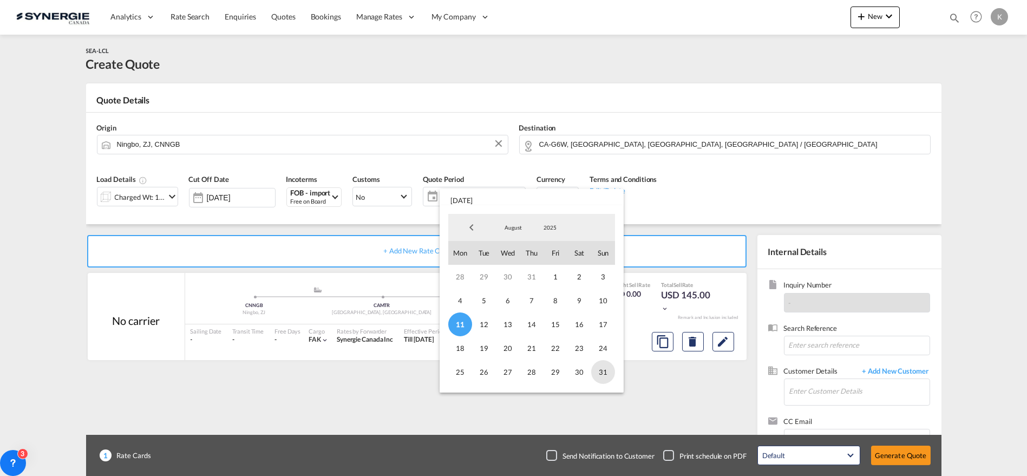
click at [607, 375] on span "31" at bounding box center [603, 372] width 24 height 24
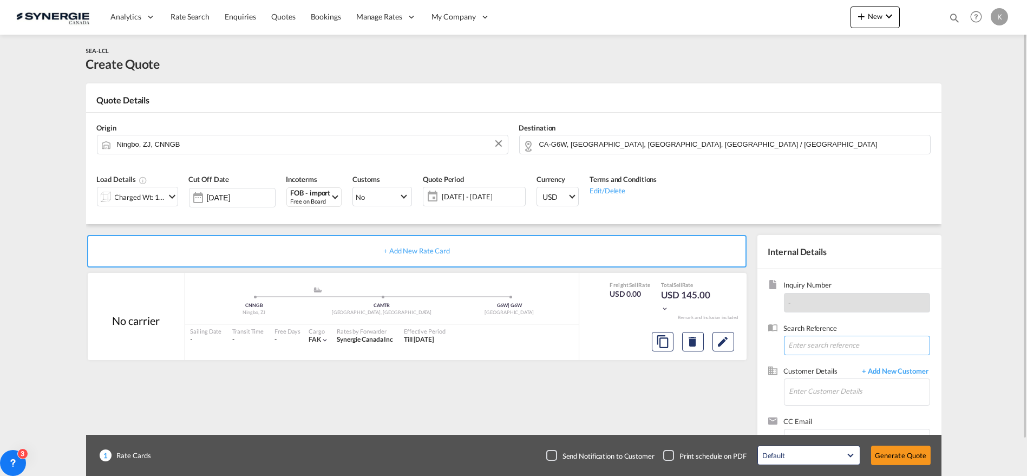
click at [821, 344] on input at bounding box center [857, 345] width 146 height 19
paste input "SHPR:NINGBO BEILUN CNEE:TEKNION PO#DWS0765 DWV2665 DWQ1397 DWQ1393 DWV2653 DWC1…"
type input "SHPR:NINGBO BEILUN CNEE:TEKNION PO#DWS0765 DWV2665 DWQ1397 DWQ1393 DWV2653 DWC1…"
click at [830, 392] on input "Enter Customer Details" at bounding box center [859, 391] width 140 height 24
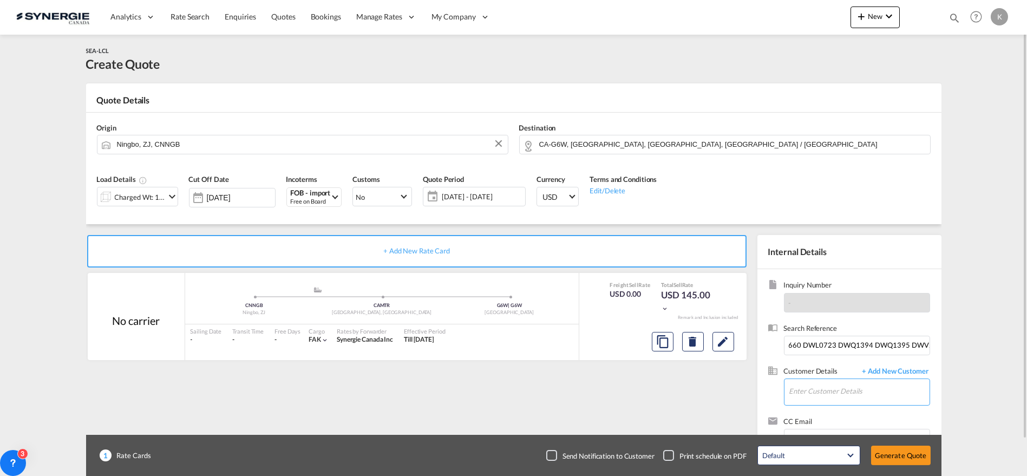
scroll to position [0, 0]
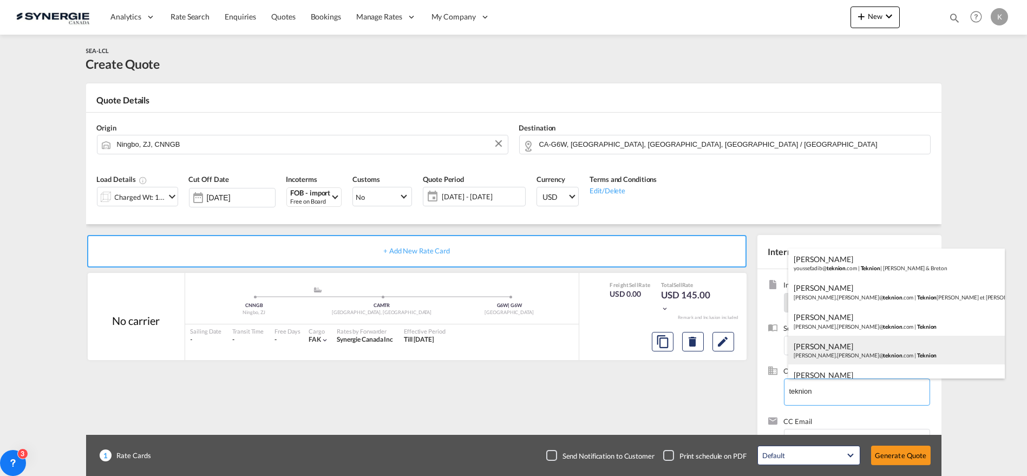
click at [834, 352] on div "[PERSON_NAME] [PERSON_NAME].[PERSON_NAME]@ teknion .com | Teknion" at bounding box center [896, 350] width 217 height 29
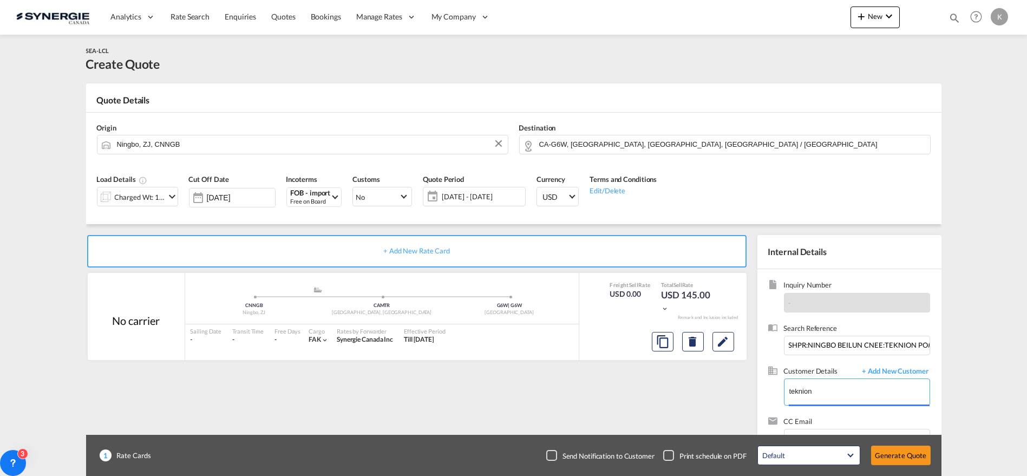
type input "Teknion, [PERSON_NAME] Thibault, [EMAIL_ADDRESS][PERSON_NAME][DOMAIN_NAME]"
click at [723, 346] on md-icon "Edit" at bounding box center [723, 341] width 13 height 13
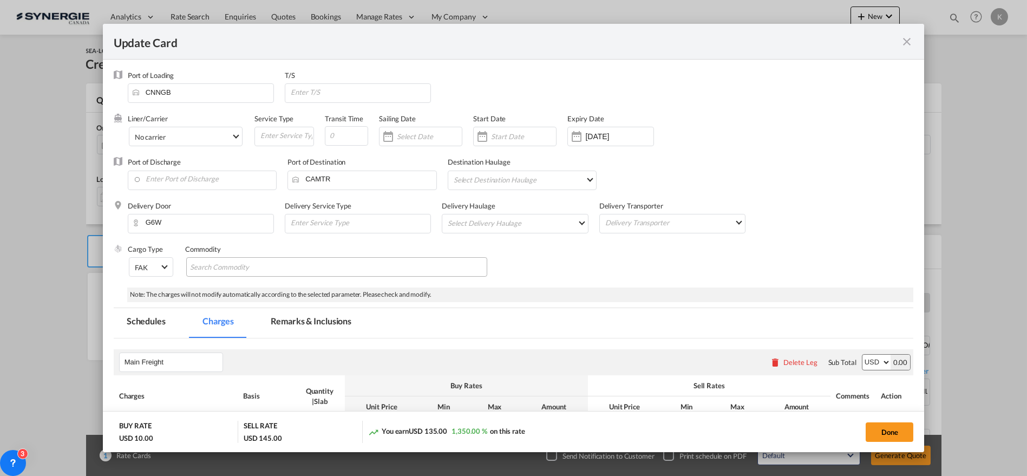
select select "per_w/m"
select select "flat"
select select "per_hbl"
select select "per_w/m"
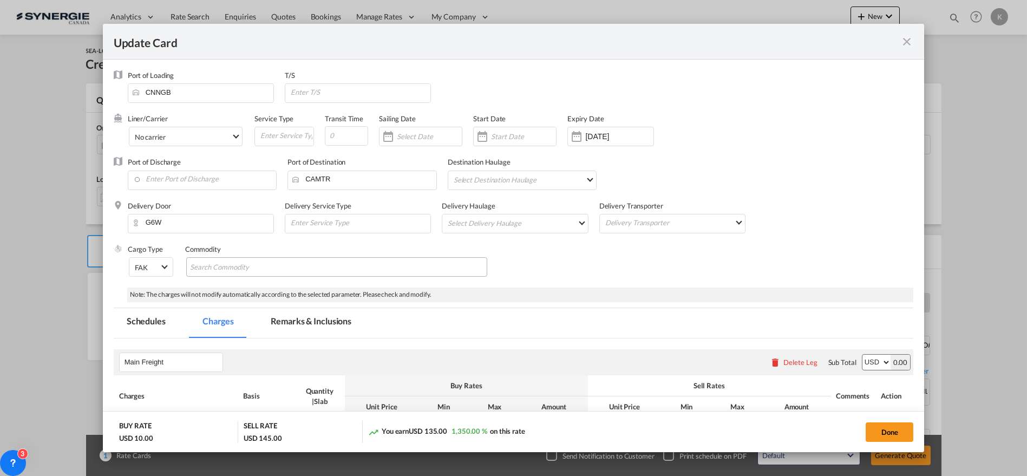
select select "per_bl"
select select "flat"
select select "per_bl"
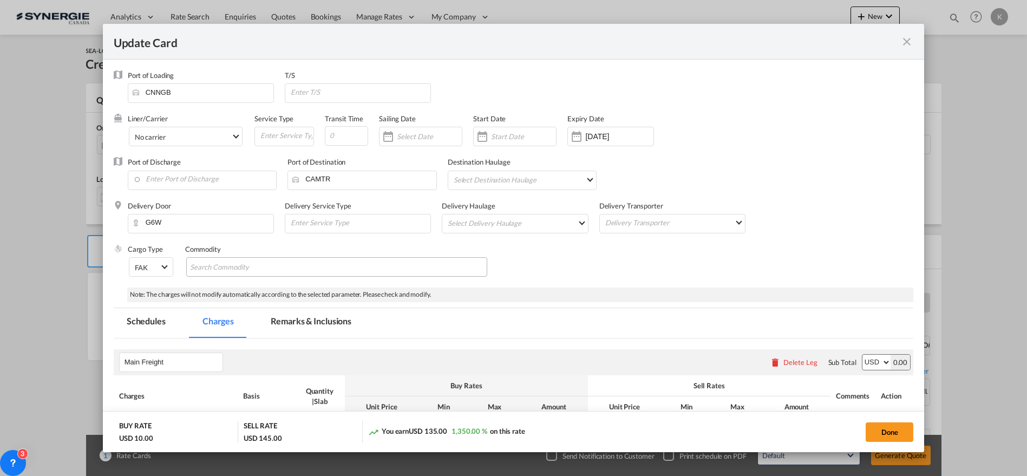
select select "per_bl"
select select "per_shipment"
click at [238, 270] on input "Search Commodity" at bounding box center [239, 267] width 99 height 17
type input "Furniture parts"
click at [202, 173] on input "Enter Port of Discharge" at bounding box center [204, 179] width 143 height 16
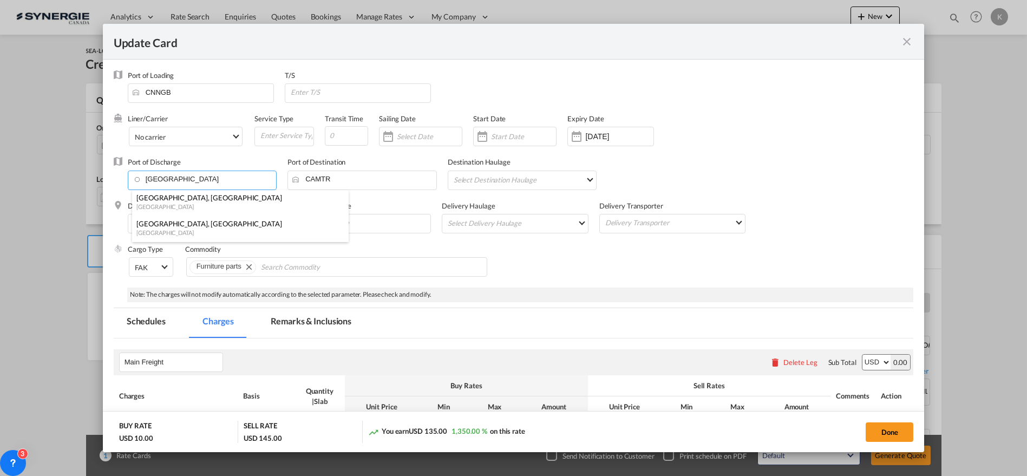
click at [196, 205] on div "[GEOGRAPHIC_DATA]" at bounding box center [236, 206] width 201 height 8
type input "[GEOGRAPHIC_DATA], [GEOGRAPHIC_DATA], CAVAN"
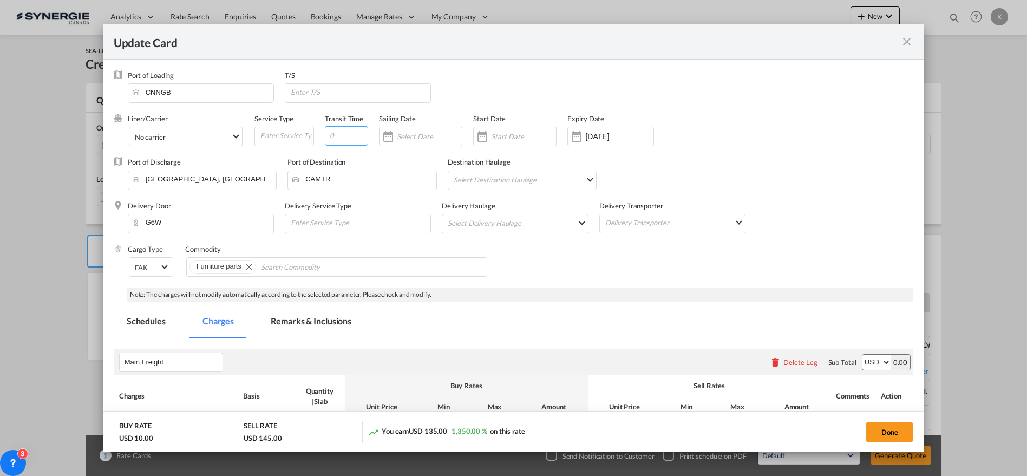
click at [345, 137] on input "Update Card Port ..." at bounding box center [346, 135] width 43 height 19
type input "35"
click at [377, 268] on md-chips-wrap "Furniture parts" at bounding box center [336, 266] width 301 height 19
paste input "DWS0765 DWV2665 DWQ1397 DWQ1393 DWV2653 DWC1439 DWV2650 DWV2660 DWL0723 DWQ1394…"
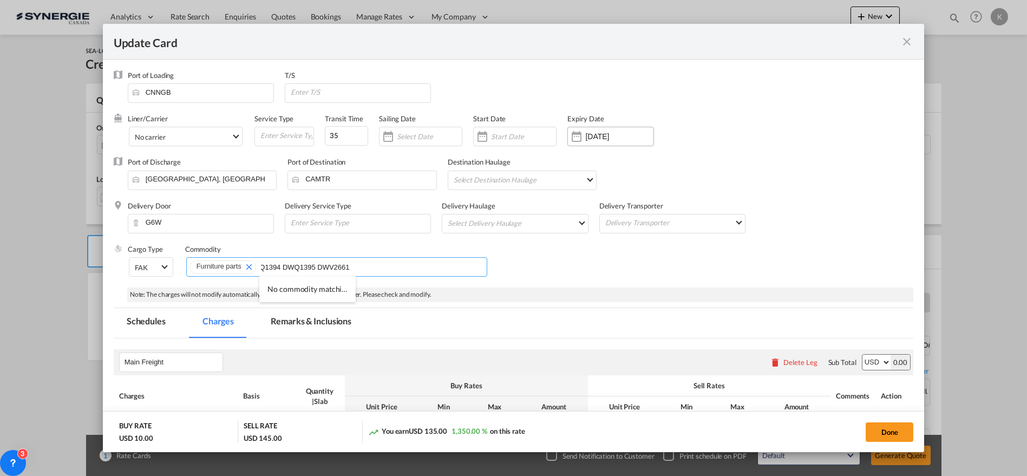
type input "DWS0765 DWV2665 DWQ1397 DWQ1393 DWV2653 DWC1439 DWV2650 DWV2660 DWL0723 DWQ1394…"
click at [600, 139] on input "[DATE]" at bounding box center [619, 136] width 68 height 9
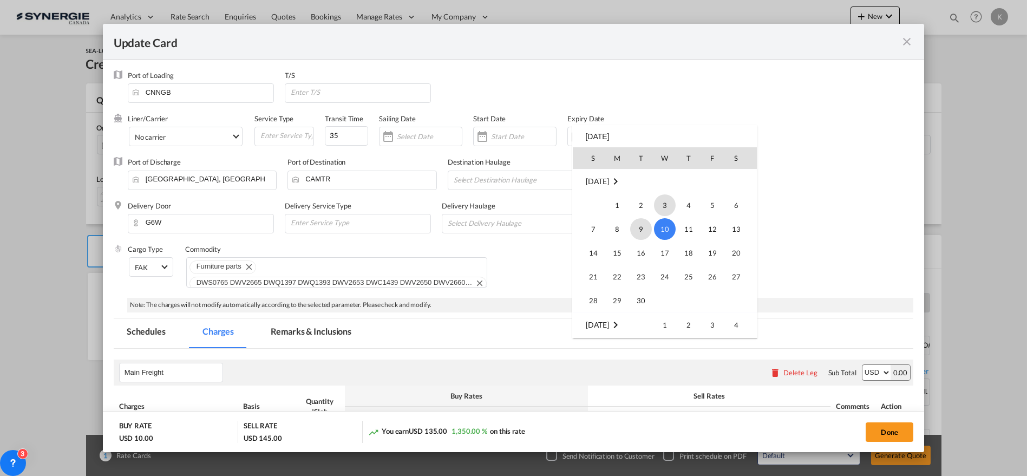
scroll to position [250576, 0]
click at [587, 298] on span "31" at bounding box center [593, 301] width 22 height 22
type input "[DATE]"
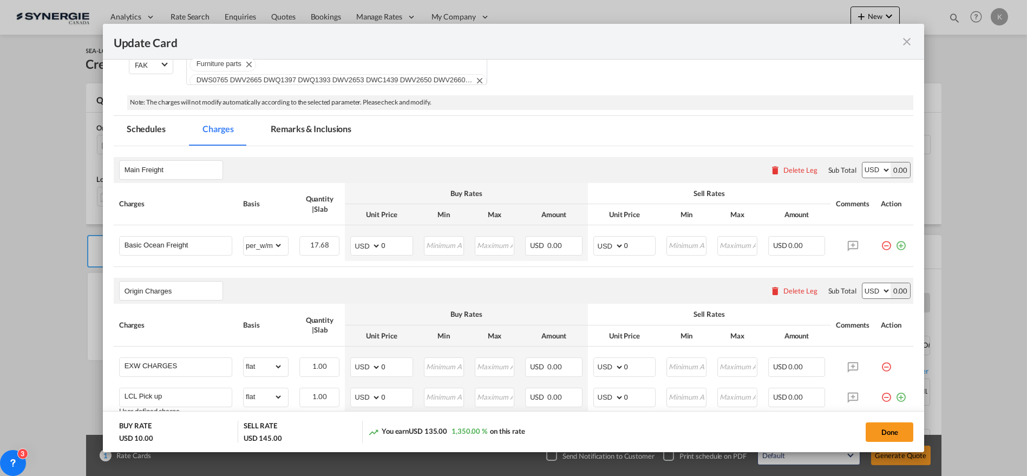
scroll to position [247, 0]
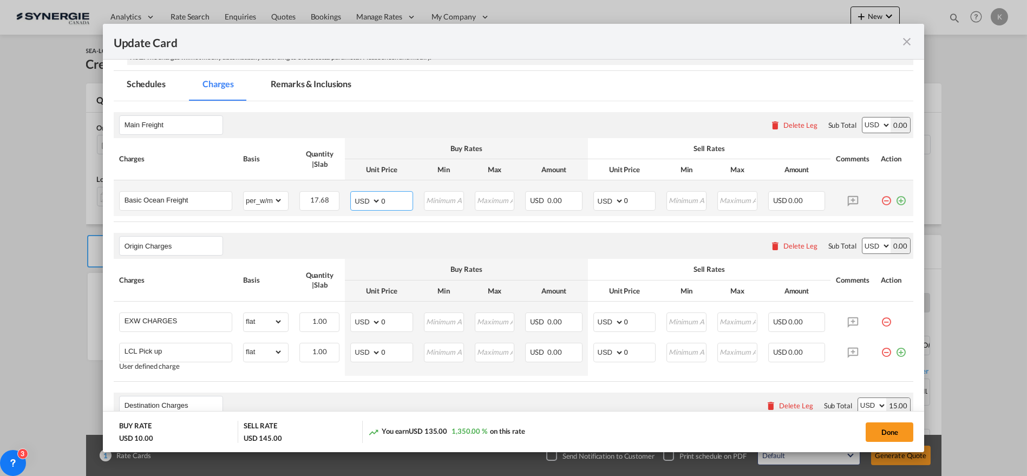
click at [367, 193] on md-input-container "AED AFN ALL AMD ANG AOA ARS AUD AWG AZN BAM BBD BDT BGN BHD BIF BMD BND [PERSON…" at bounding box center [381, 200] width 63 height 19
type input "60"
type input "78"
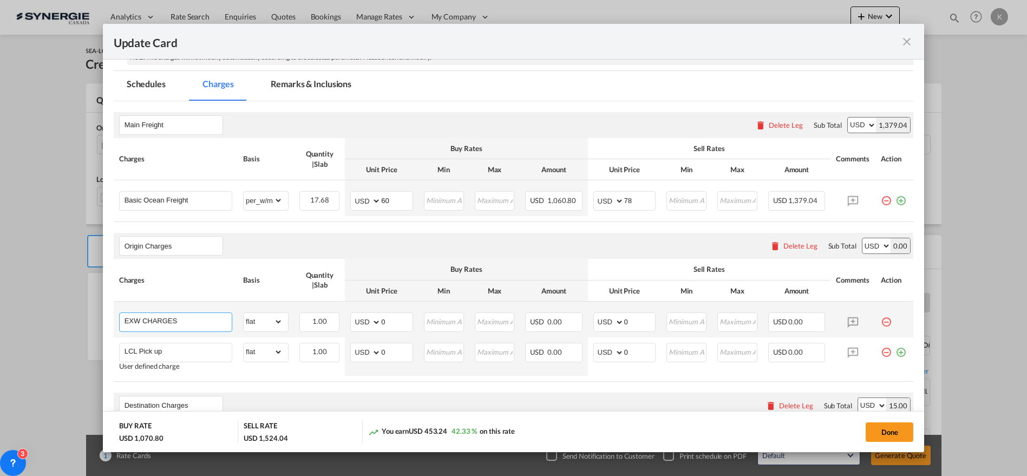
click at [151, 325] on md-autocomplete-wrap "EXW CHARGES" at bounding box center [178, 321] width 108 height 16
click at [151, 327] on div "Update Card Port ..." at bounding box center [178, 328] width 108 height 2
click at [151, 320] on input "EXW CHARGES" at bounding box center [177, 321] width 107 height 16
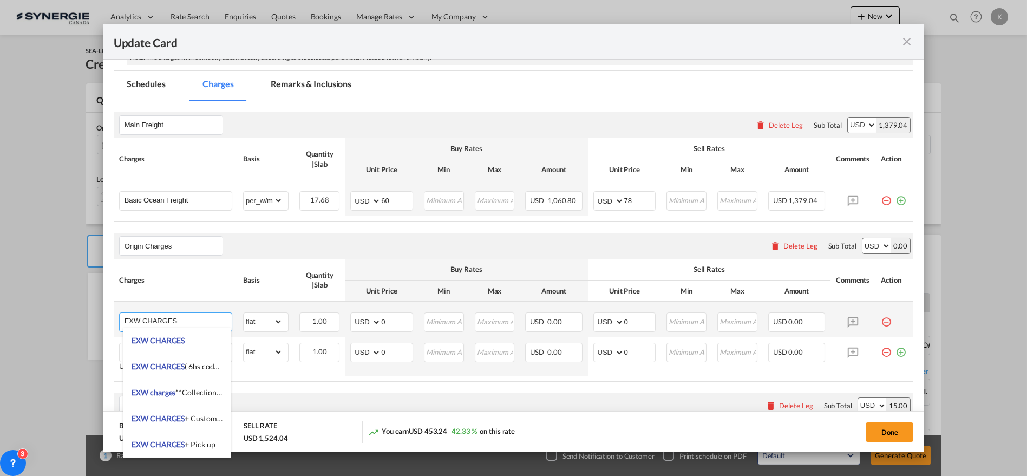
click at [151, 320] on input "EXW CHARGES" at bounding box center [177, 321] width 107 height 16
paste input "H/C:"
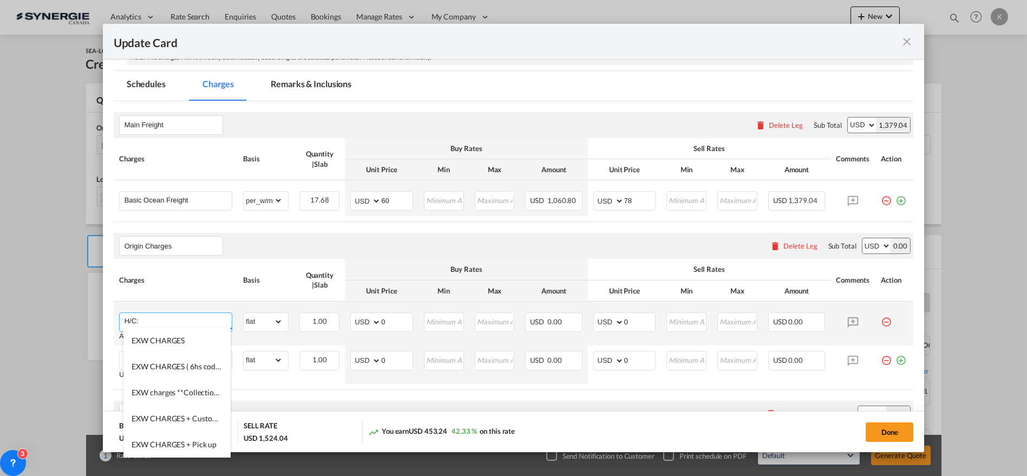
type input "H/C:"
click at [345, 321] on td "AED AFN ALL AMD ANG AOA ARS AUD AWG AZN BAM BBD BDT BGN BHD BIF BMD BND [PERSON…" at bounding box center [382, 323] width 74 height 44
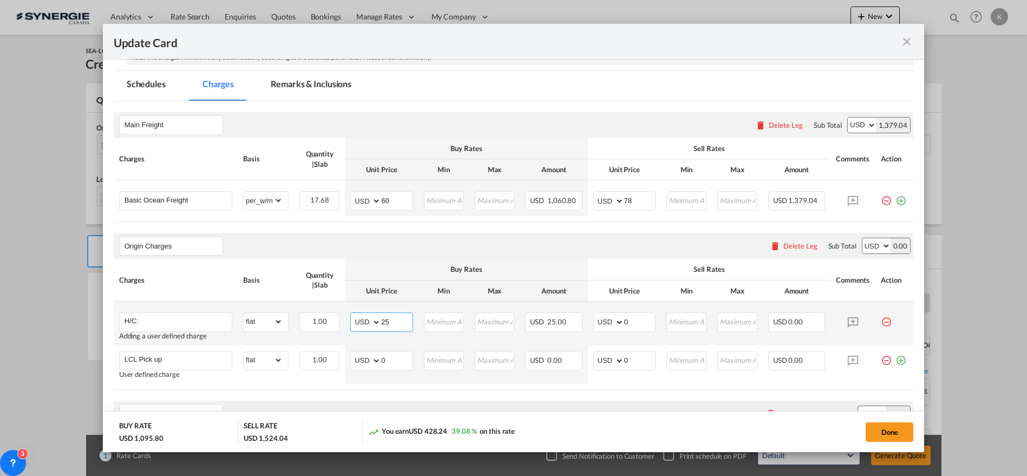
type input "25"
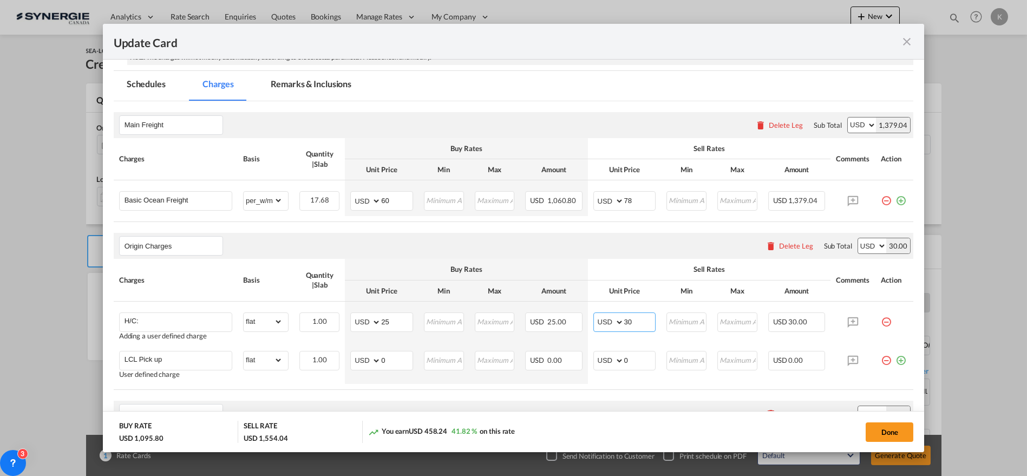
type input "30"
drag, startPoint x: 186, startPoint y: 363, endPoint x: 81, endPoint y: 361, distance: 105.0
click at [81, 361] on div "Update Card Port of [GEOGRAPHIC_DATA] CNNGB T/S Liner/Carrier No carrier 2HM LO…" at bounding box center [513, 238] width 1027 height 476
paste input "Port Security Fee"
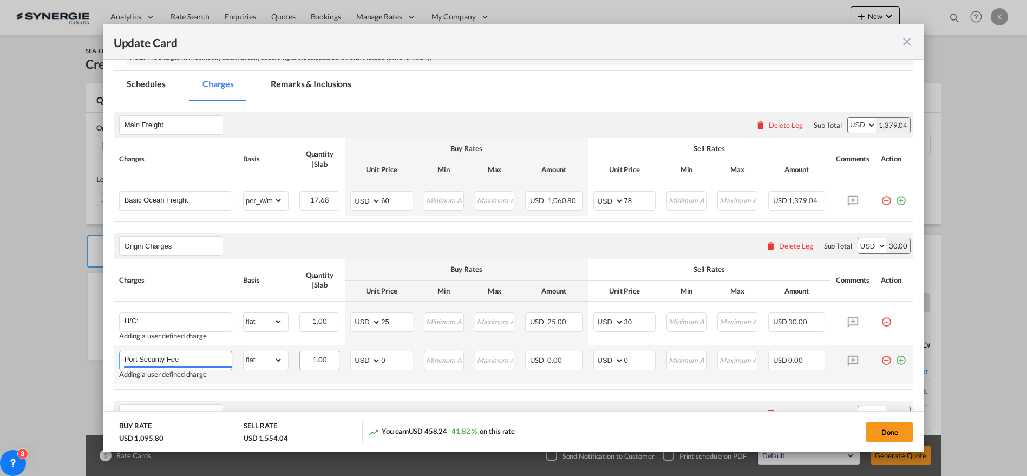
type input "Port Security Fee"
click at [336, 363] on tr "Port Security Fee Adding a user defined charge Please Enter Already Exists gros…" at bounding box center [514, 364] width 800 height 38
type input "7"
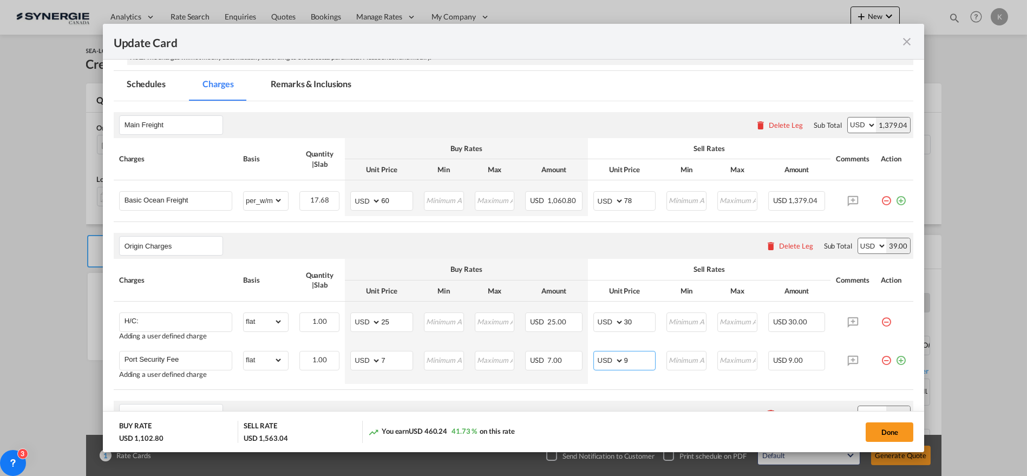
type input "9"
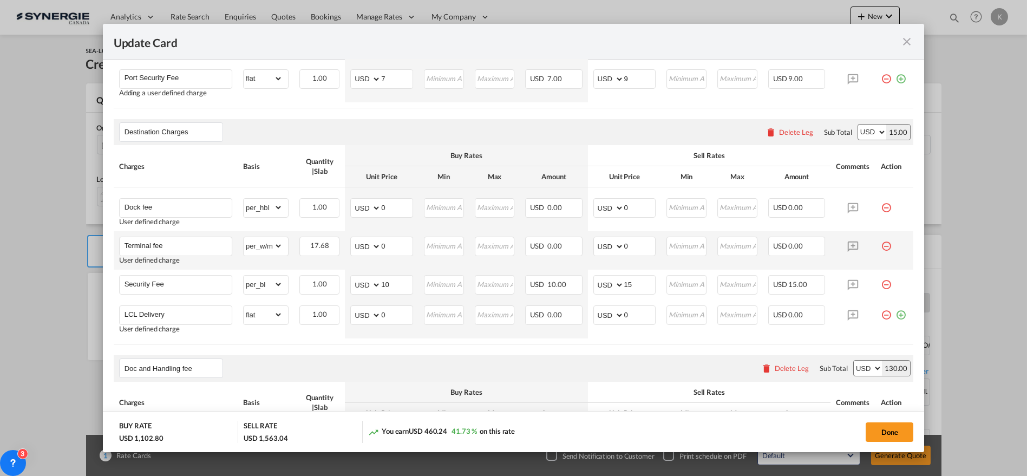
scroll to position [541, 0]
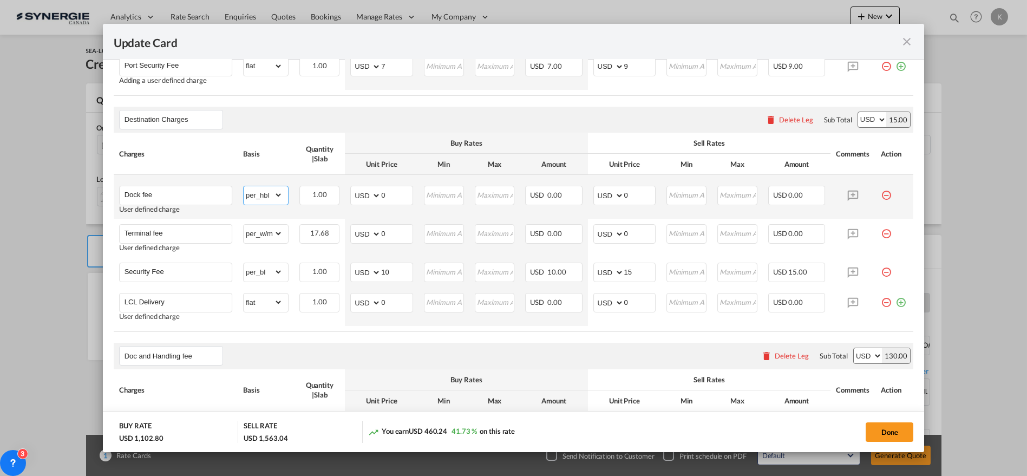
click at [271, 189] on select "gross_weight volumetric_weight per_shipment per_bl per_km per_hawb per_kg flat …" at bounding box center [263, 194] width 39 height 17
select select "per_kg"
click at [244, 186] on select "gross_weight volumetric_weight per_shipment per_bl per_km per_hawb per_kg flat …" at bounding box center [263, 194] width 39 height 17
drag, startPoint x: 376, startPoint y: 195, endPoint x: 363, endPoint y: 195, distance: 12.4
click at [360, 195] on md-input-container "AED AFN ALL AMD ANG AOA ARS AUD AWG AZN BAM BBD BDT BGN BHD BIF BMD BND [PERSON…" at bounding box center [381, 195] width 63 height 19
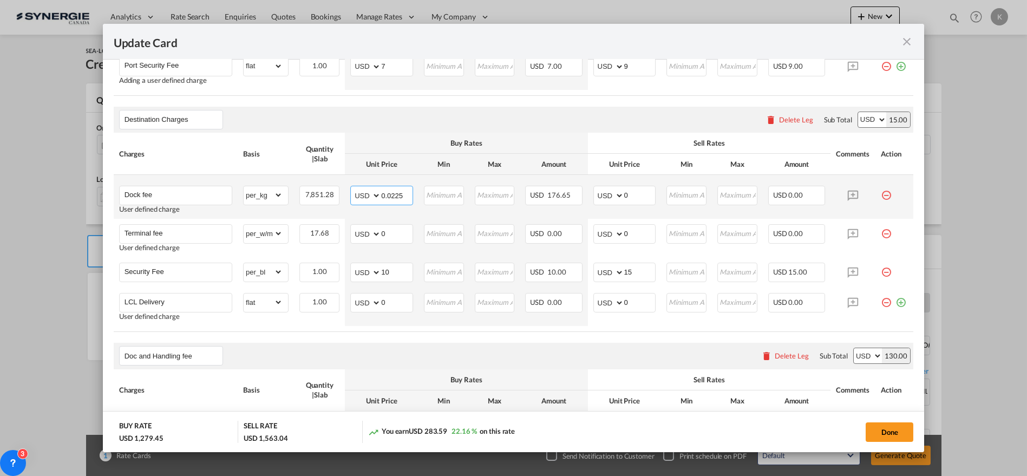
type input "0.0225"
type input "65"
type input "0.027"
type input "78"
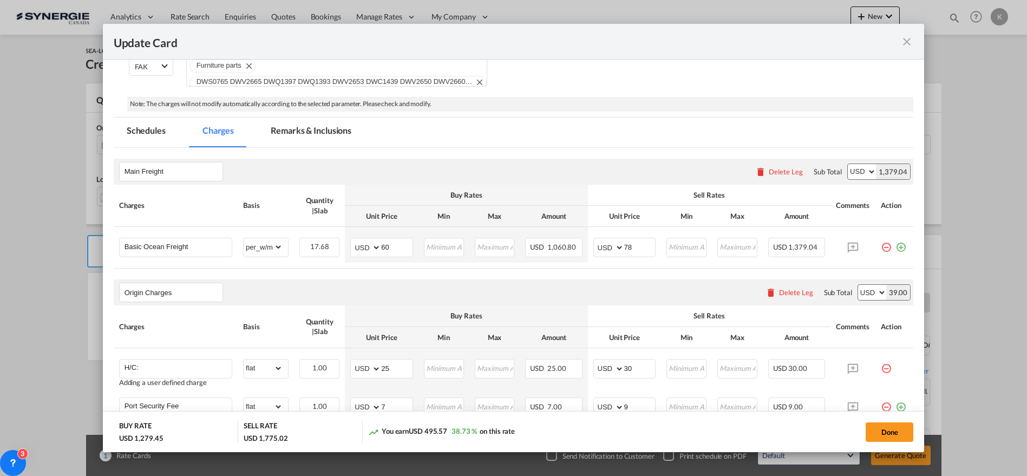
scroll to position [188, 0]
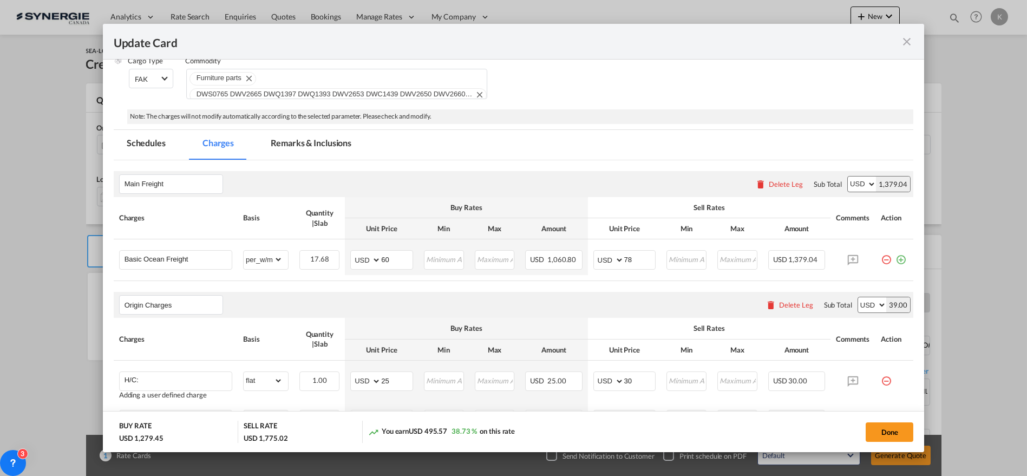
click at [327, 140] on md-tab-item "Remarks & Inclusions" at bounding box center [311, 145] width 107 height 30
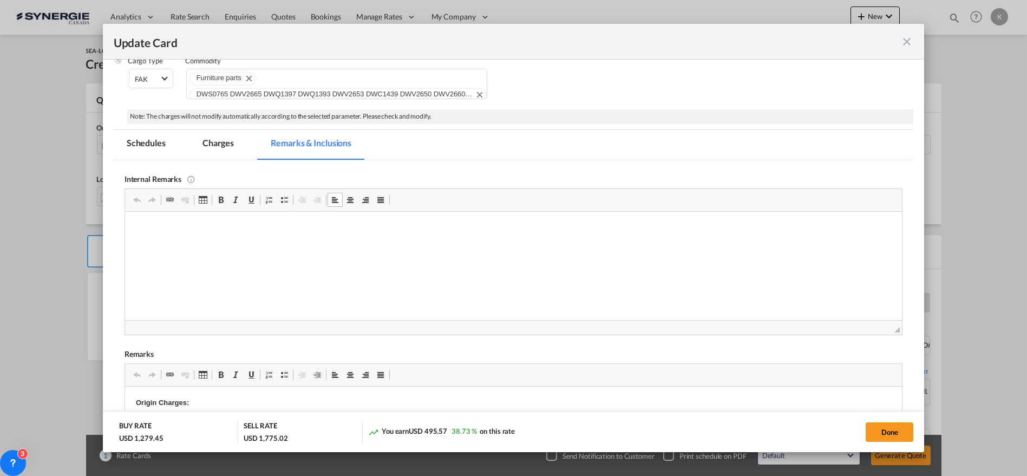
scroll to position [0, 0]
click at [222, 144] on md-tab-item "Charges" at bounding box center [217, 145] width 57 height 30
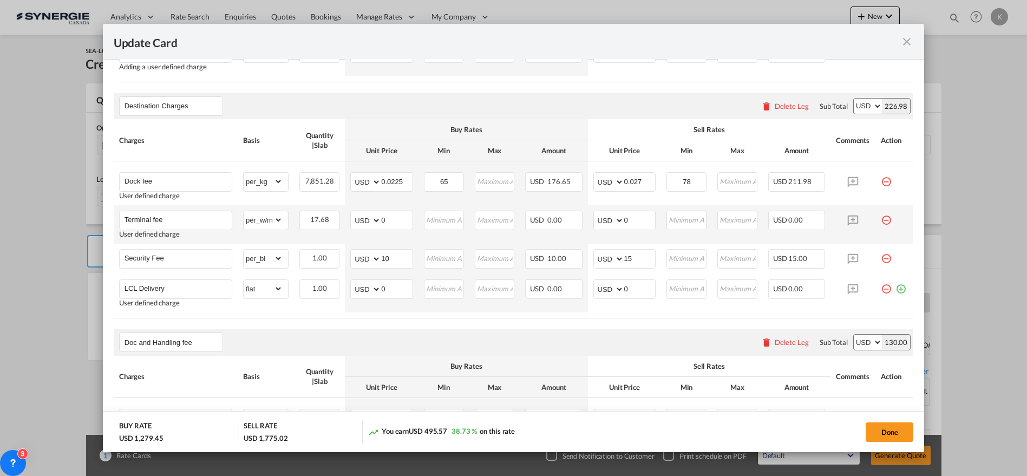
scroll to position [556, 0]
click at [881, 219] on md-icon "icon-minus-circle-outline red-400-fg pt-7" at bounding box center [886, 214] width 11 height 11
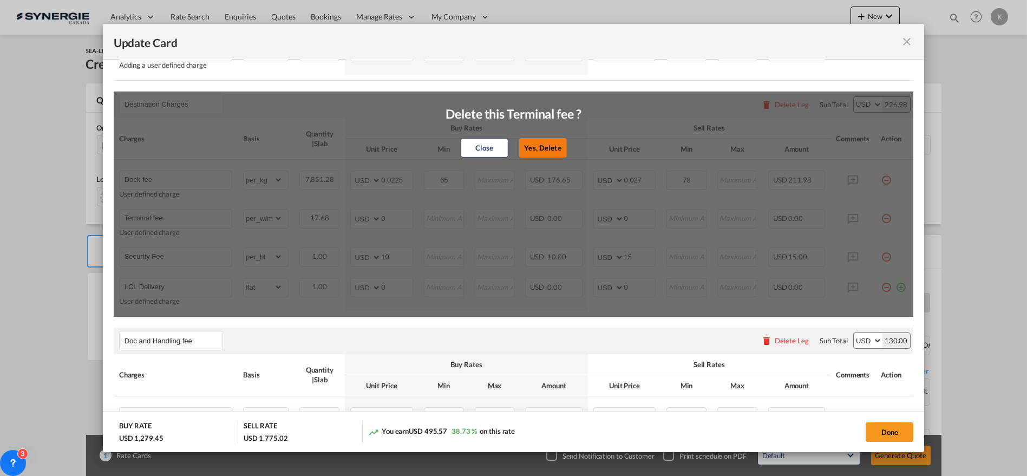
click at [547, 146] on button "Yes, Delete" at bounding box center [543, 147] width 48 height 19
type input "Security Fee"
select select "per_bl"
type input "10"
type input "15"
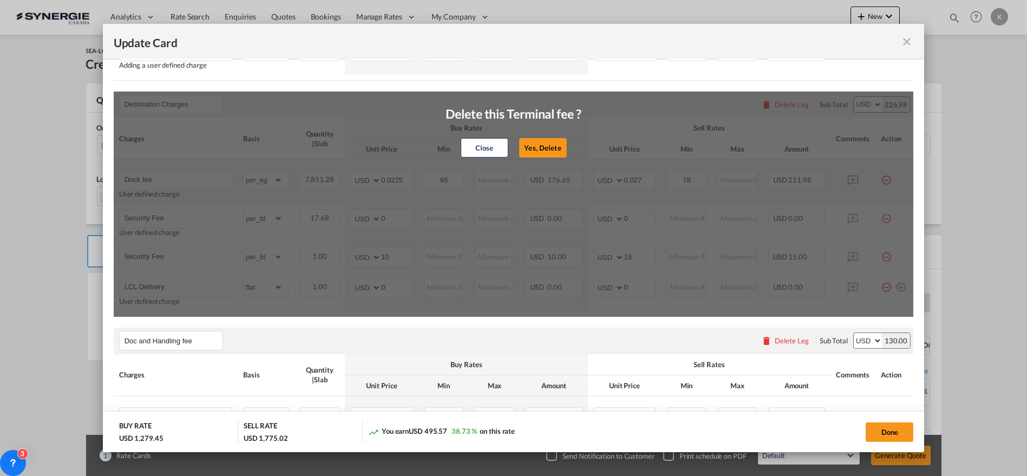
type input "LCL Delivery"
select select "flat"
type input "0"
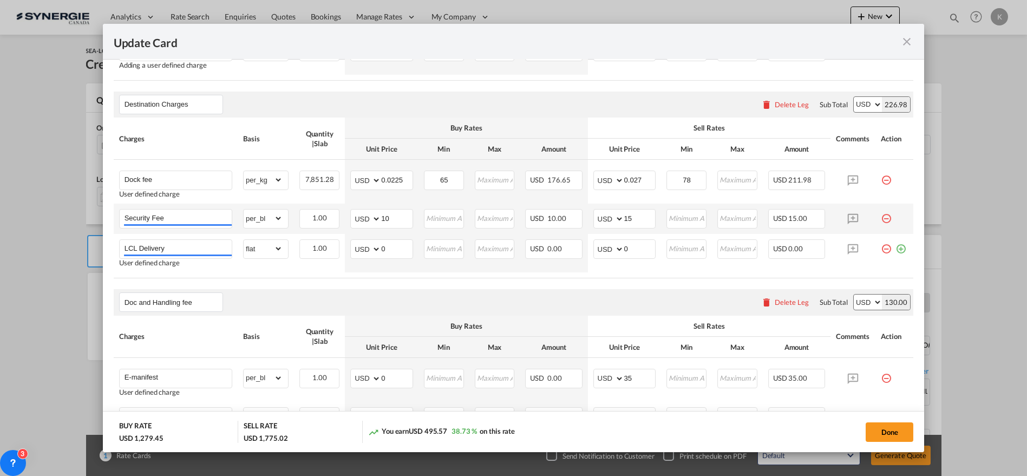
click at [881, 217] on md-icon "icon-minus-circle-outline red-400-fg pt-7" at bounding box center [886, 214] width 11 height 11
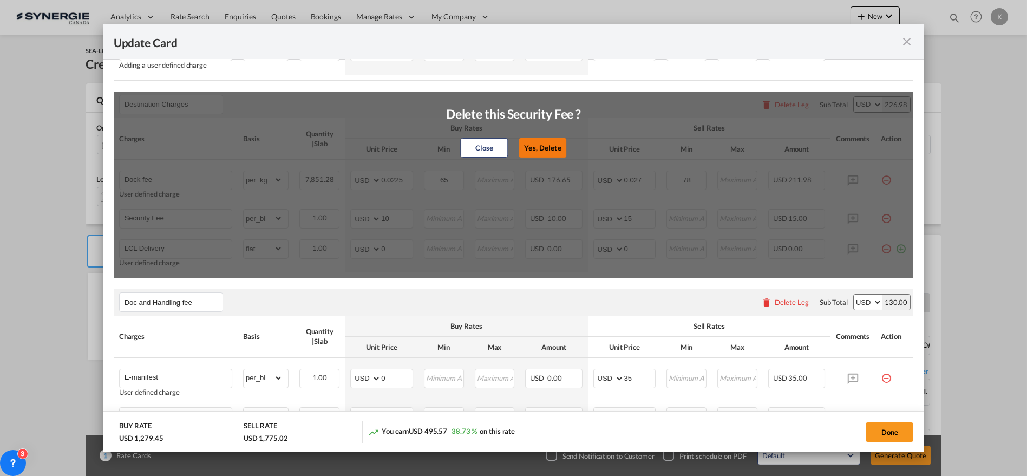
click at [540, 145] on button "Yes, Delete" at bounding box center [543, 147] width 48 height 19
type input "LCL Delivery"
select select "flat"
type input "0"
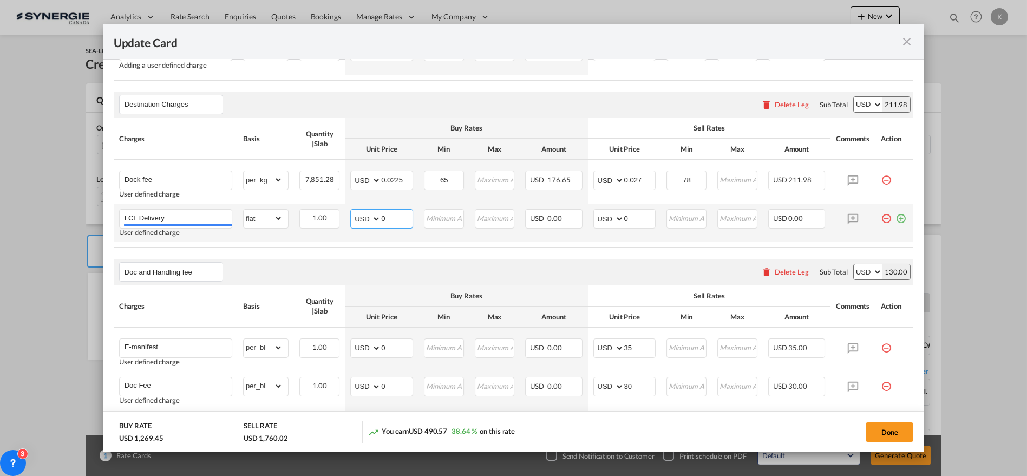
click at [352, 219] on select "AED AFN ALL AMD ANG AOA ARS AUD AWG AZN BAM BBD BDT BGN BHD BIF BMD BND [PERSON…" at bounding box center [366, 218] width 28 height 15
select select "string:CAD"
click at [352, 211] on select "AED AFN ALL AMD ANG AOA ARS AUD AWG AZN BAM BBD BDT BGN BHD BIF BMD BND [PERSON…" at bounding box center [366, 218] width 28 height 15
click at [401, 220] on input "0" at bounding box center [396, 217] width 31 height 16
click at [358, 217] on md-input-container "AED AFN ALL AMD ANG AOA ARS AUD AWG AZN BAM BBD BDT BGN BHD BIF BMD BND [PERSON…" at bounding box center [381, 218] width 63 height 19
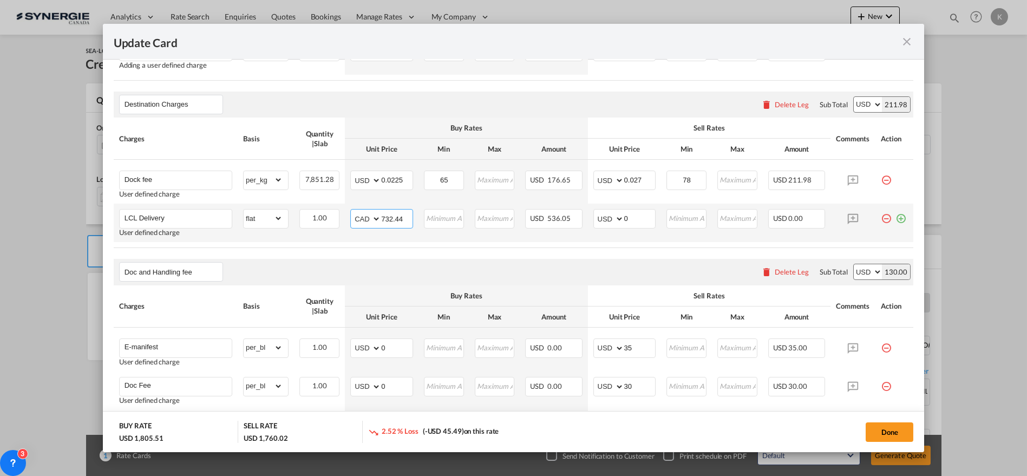
type input "732.44"
type input "590"
click at [880, 432] on button "Done" at bounding box center [889, 431] width 48 height 19
type input "[DATE]"
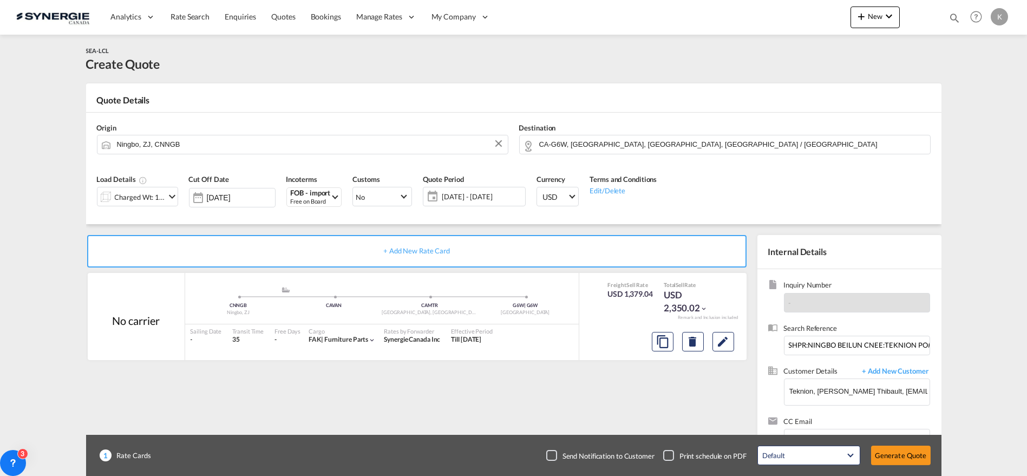
scroll to position [549, 0]
click at [551, 458] on div "Checkbox No Ink" at bounding box center [551, 455] width 11 height 11
click at [919, 453] on button "Generate Quote" at bounding box center [901, 454] width 60 height 19
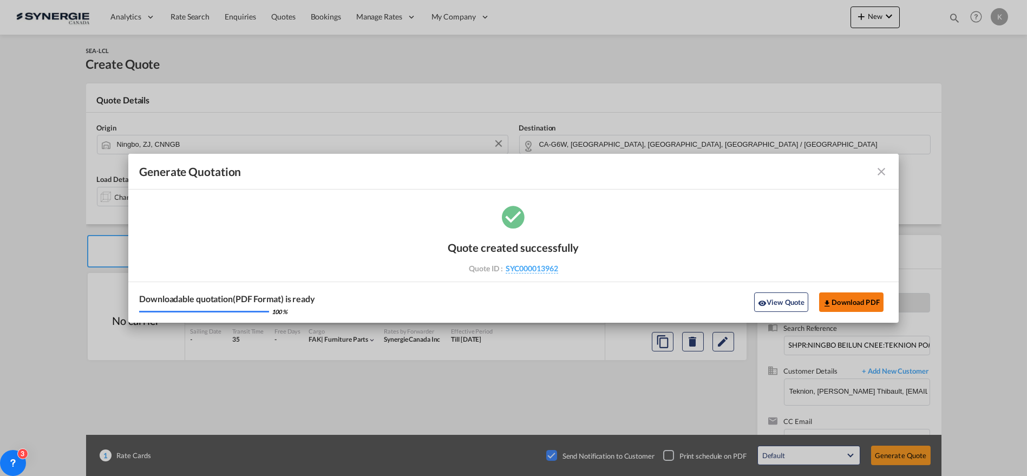
click at [843, 297] on button "Download PDF" at bounding box center [851, 301] width 64 height 19
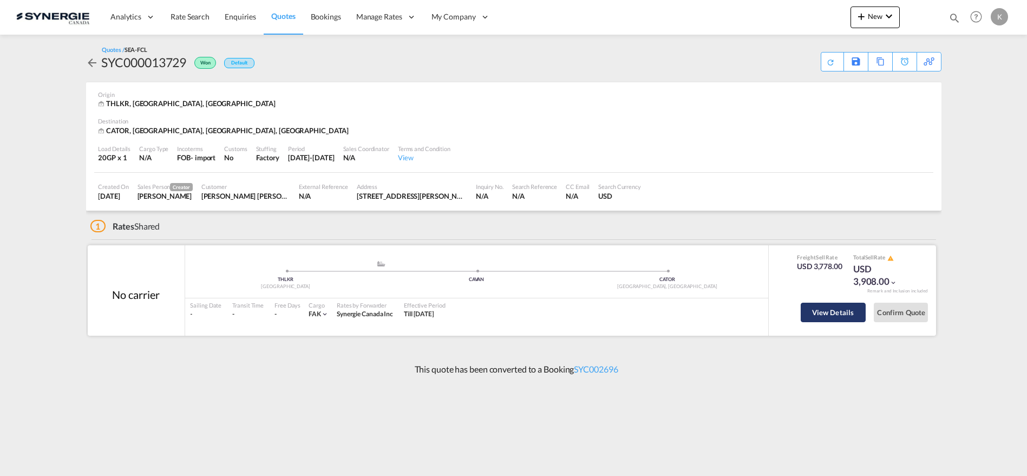
click at [821, 313] on button "View Details" at bounding box center [833, 312] width 65 height 19
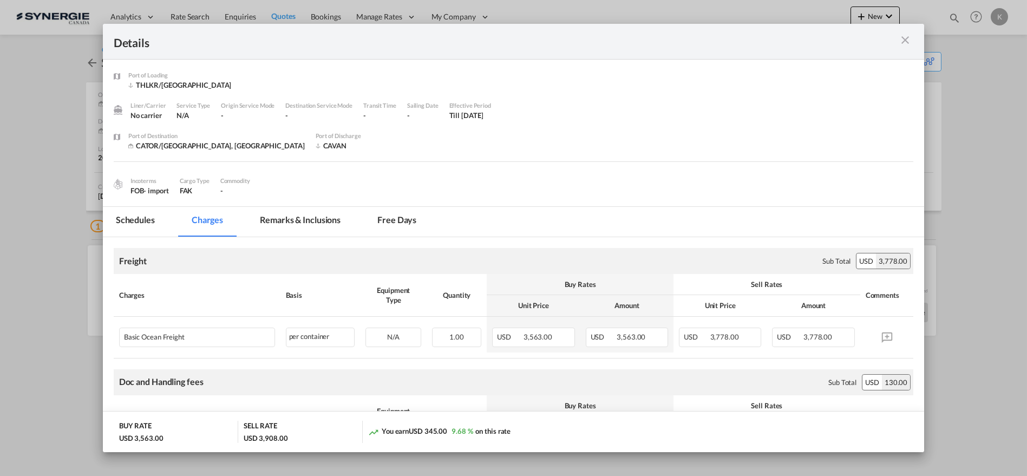
click at [904, 38] on md-icon "icon-close m-3 fg-AAA8AD cursor" at bounding box center [904, 40] width 13 height 13
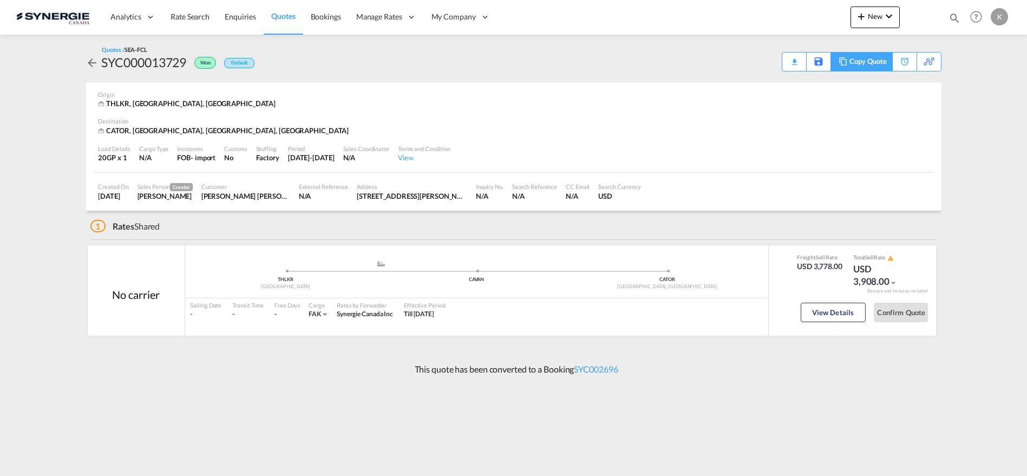
click at [877, 64] on div "Copy Quote" at bounding box center [867, 62] width 37 height 18
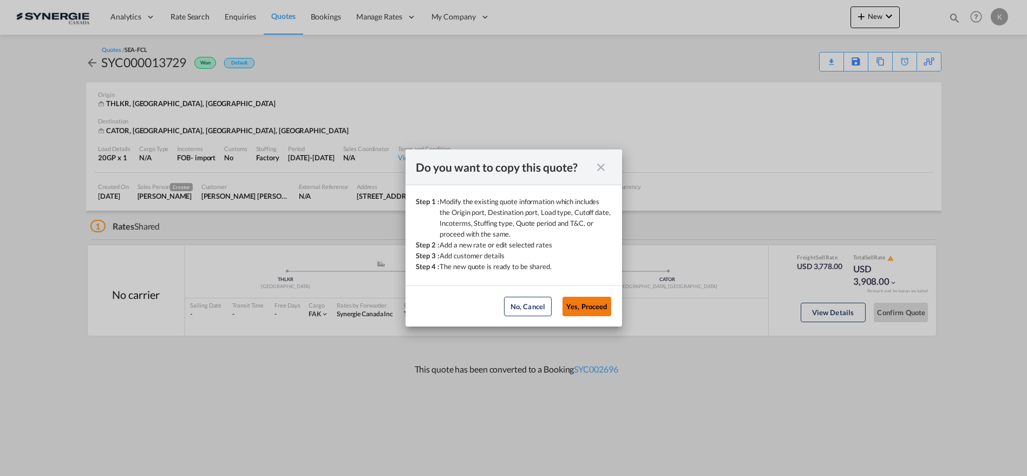
click at [566, 309] on button "Yes, Proceed" at bounding box center [586, 306] width 49 height 19
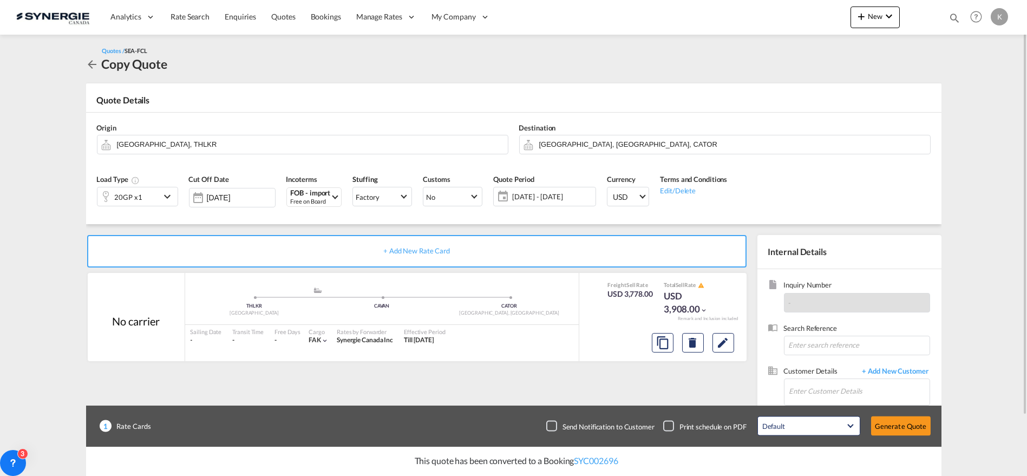
click at [145, 198] on div "20GP x1" at bounding box center [128, 196] width 63 height 18
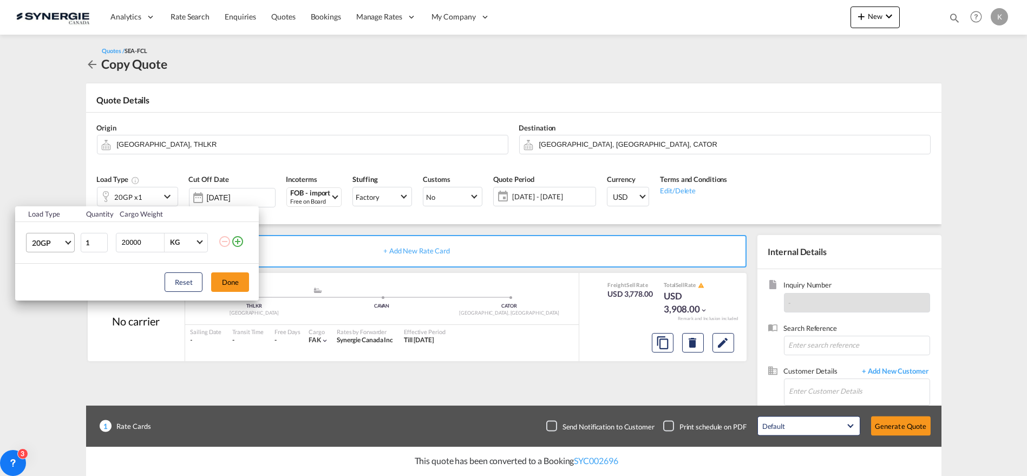
click at [42, 238] on span "20GP" at bounding box center [47, 243] width 31 height 11
click at [47, 270] on div "40GP" at bounding box center [41, 268] width 19 height 11
click at [231, 283] on button "Done" at bounding box center [230, 281] width 38 height 19
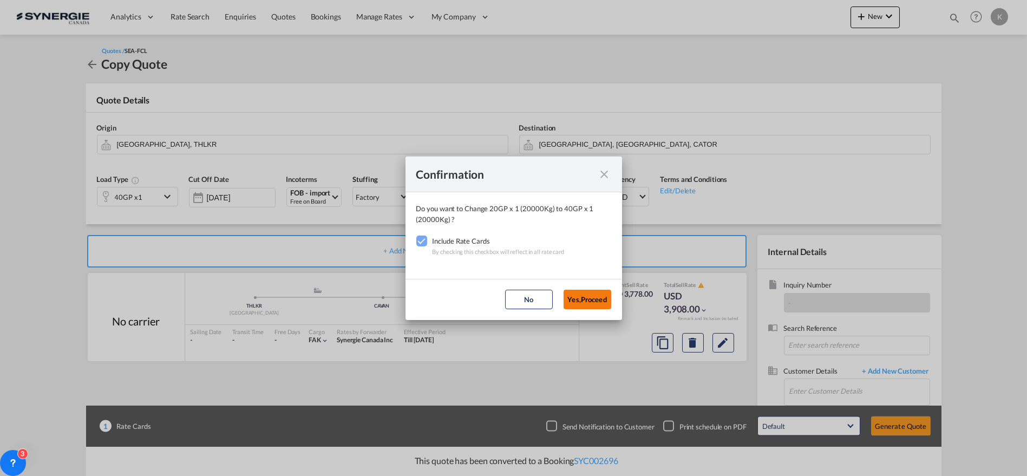
click at [576, 299] on button "Yes,Proceed" at bounding box center [587, 299] width 48 height 19
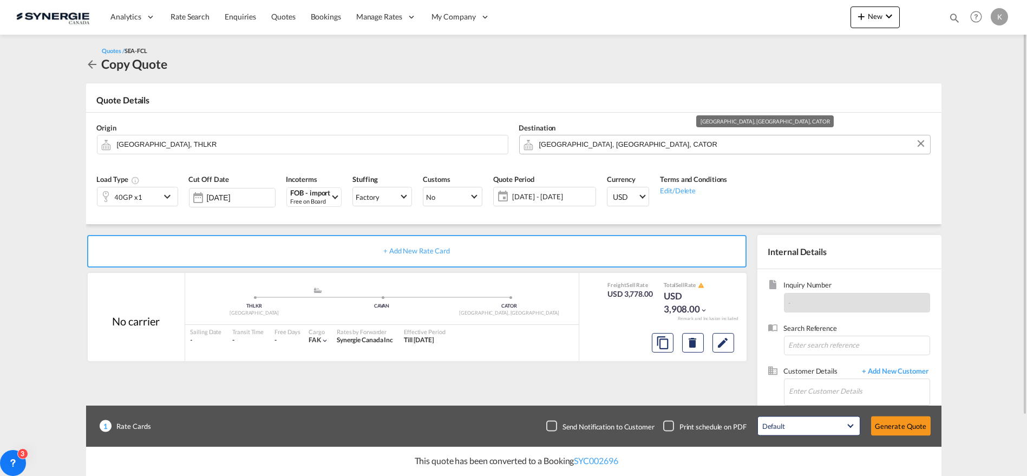
click at [572, 143] on input "Toronto, ON, CATOR" at bounding box center [731, 144] width 385 height 19
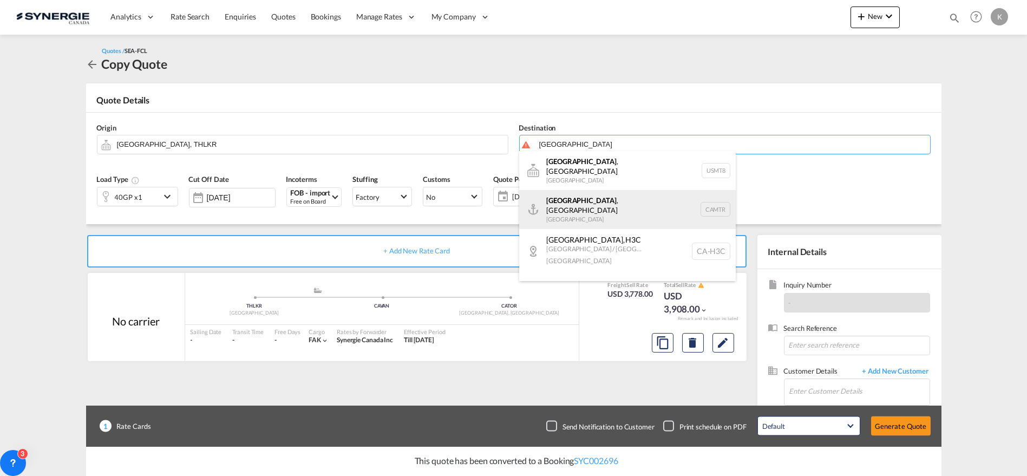
click at [555, 202] on div "Montreal , QC Canada CAMTR" at bounding box center [627, 209] width 217 height 39
type input "[GEOGRAPHIC_DATA], [GEOGRAPHIC_DATA], CAMTR"
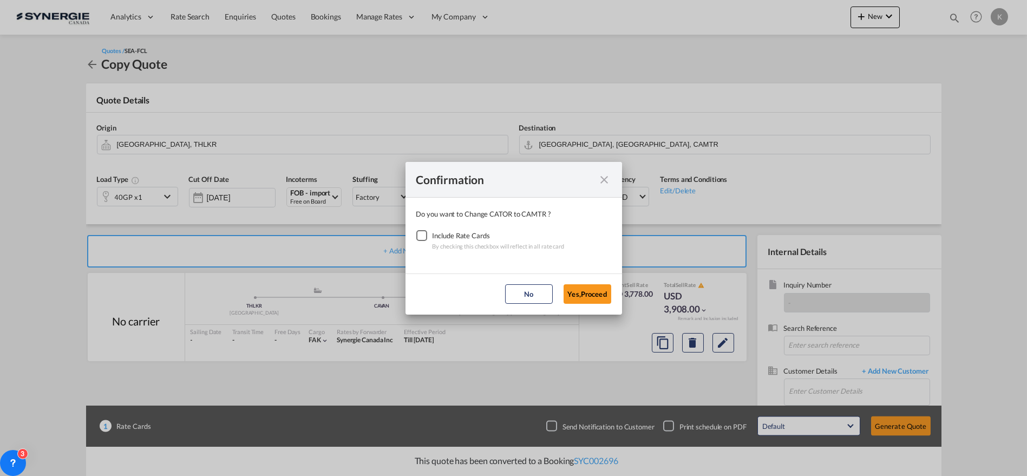
click at [427, 233] on div "Checkbox No Ink" at bounding box center [421, 235] width 11 height 11
click at [595, 300] on button "Yes,Proceed" at bounding box center [587, 293] width 48 height 19
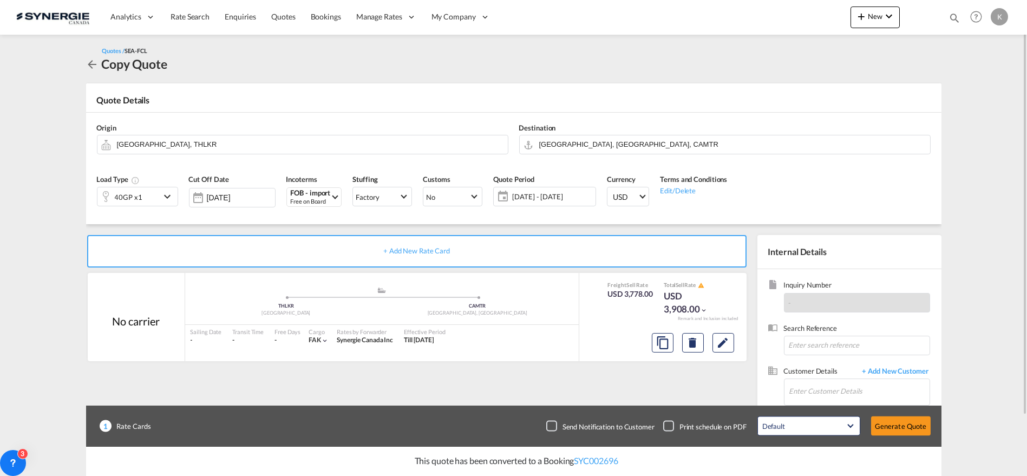
click at [524, 199] on span "01 - 14 Aug 2025" at bounding box center [552, 197] width 81 height 10
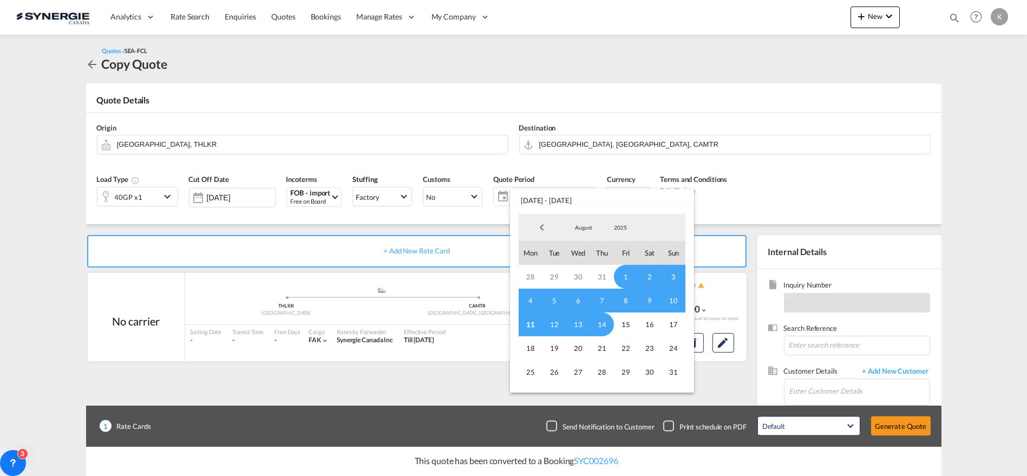
click at [623, 278] on span "1" at bounding box center [626, 277] width 24 height 24
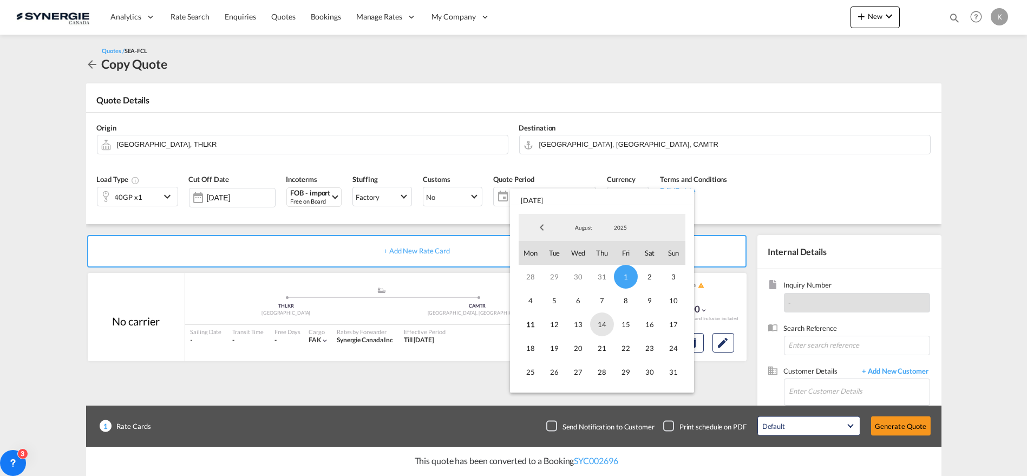
click at [605, 329] on span "14" at bounding box center [602, 324] width 24 height 24
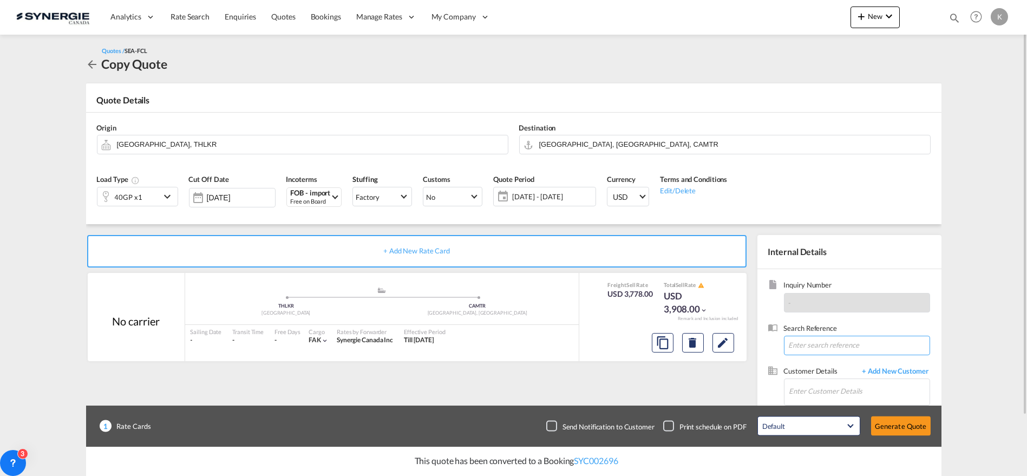
click at [829, 348] on input at bounding box center [857, 345] width 146 height 19
paste input "IO-243385 // SYC000013271 // NEW SHIPMENT TO CANADA // S.ASIATIC AGRO // C.METR…"
type input "IO-243385 // SYC000013271 // NEW SHIPMENT TO CANADA // S.ASIATIC AGRO // C.METR…"
click at [818, 389] on input "Enter Customer Details" at bounding box center [859, 391] width 140 height 24
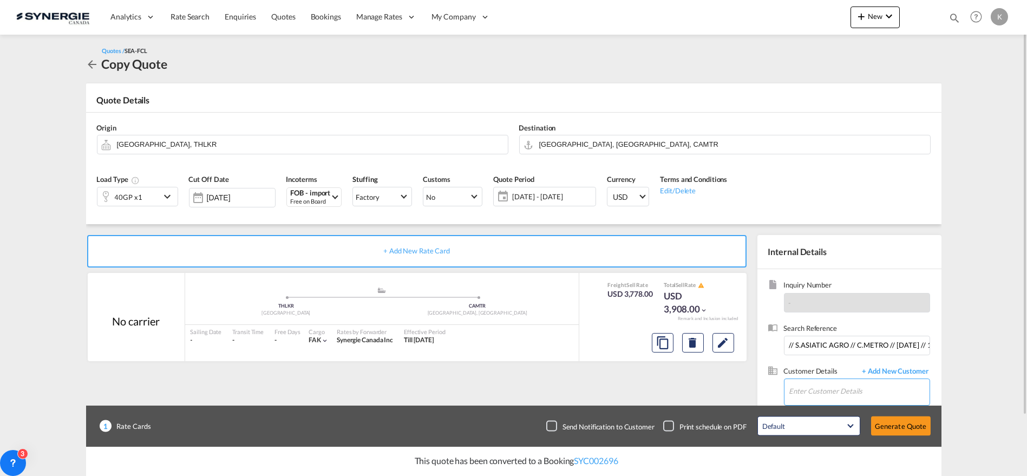
scroll to position [0, 0]
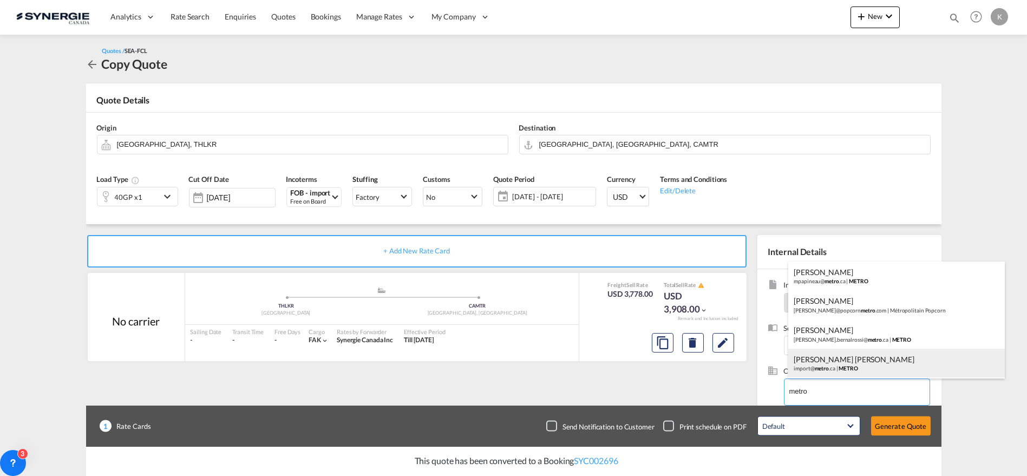
click at [846, 365] on div "VIVIANA BERNAL ROSSI import@ metro .ca | METRO" at bounding box center [896, 363] width 217 height 29
type input "METRO, VIVIANA BERNAL ROSSI, import@metro.ca"
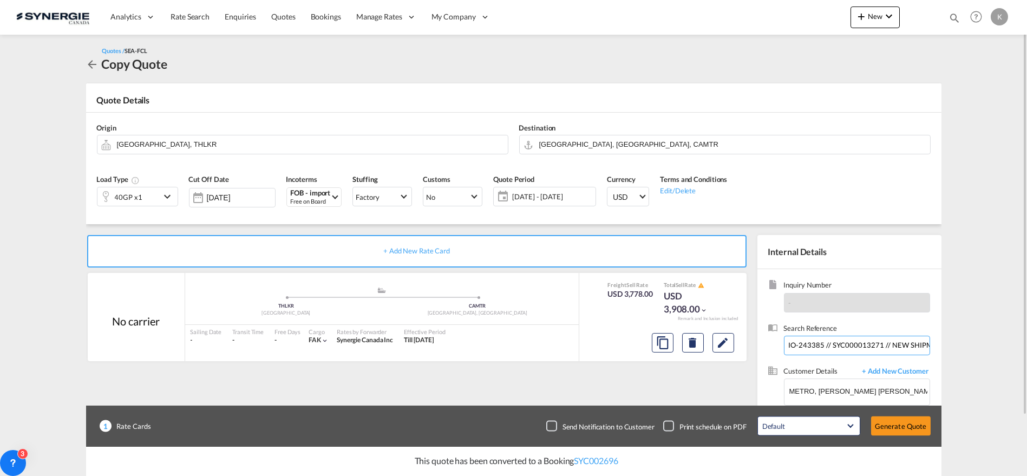
click at [828, 350] on input "IO-243385 // SYC000013271 // NEW SHIPMENT TO CANADA // S.ASIATIC AGRO // C.METR…" at bounding box center [857, 345] width 146 height 19
drag, startPoint x: 883, startPoint y: 345, endPoint x: 729, endPoint y: 345, distance: 153.7
click at [729, 345] on div "+ Add New Rate Card No carrier added by you .a{fill:#aaa8ad;} .a{fill:#aaa8ad;}…" at bounding box center [513, 345] width 855 height 242
type input "NEW SHIPMENT TO CANADA // S.ASIATIC AGRO // C.METRO // AUGUST 2025 // 15559963"
click at [719, 342] on md-icon "Edit" at bounding box center [723, 342] width 13 height 13
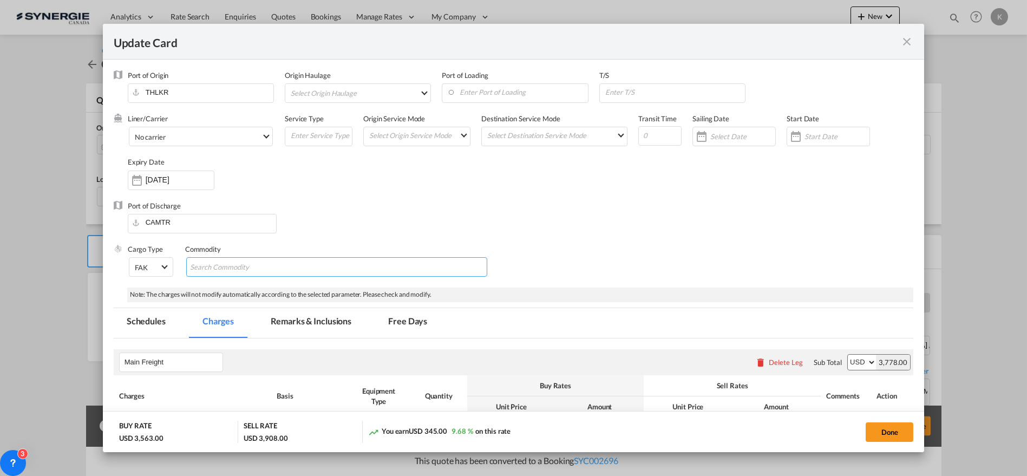
click at [346, 264] on md-chips-wrap "Chips container with autocompletion. Enter the text area, type text to search, …" at bounding box center [336, 266] width 301 height 19
paste input "NEW SHIPMENT TO CANADA // S.ASIATIC AGRO // C.METRO // AUGUST 2025 // 15559963"
type input "NEW SHIPMENT TO CANADA // S.ASIATIC AGRO // C.METRO // AUGUST 2025 // 15559963"
click at [153, 179] on input "[DATE]" at bounding box center [180, 179] width 68 height 9
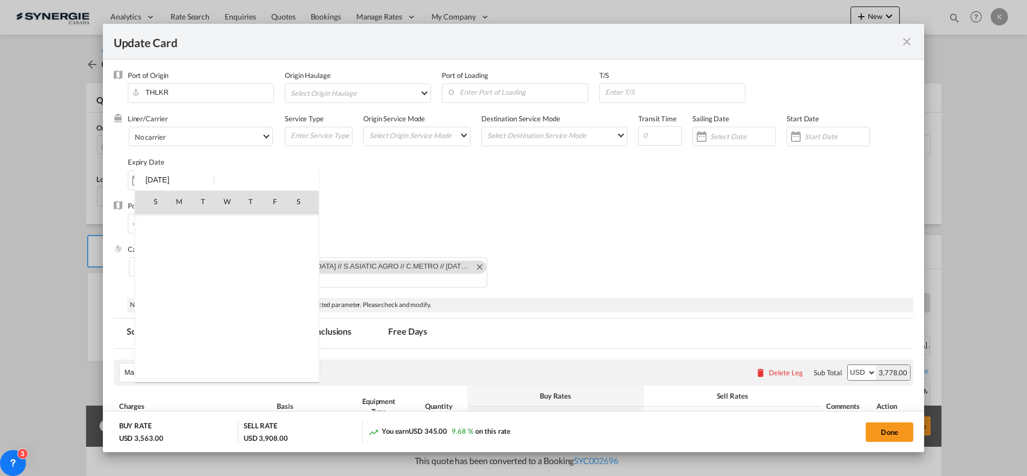
scroll to position [250576, 0]
click at [249, 268] on span "14" at bounding box center [251, 273] width 22 height 22
type input "[DATE]"
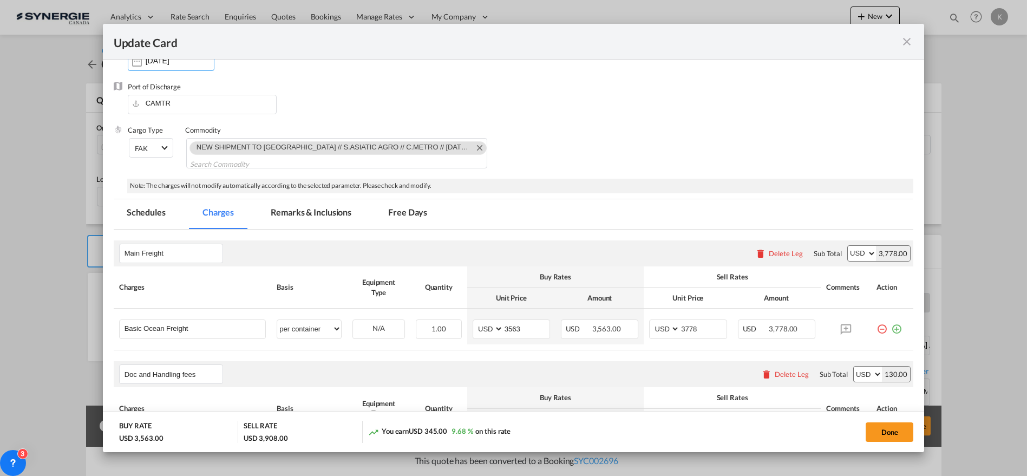
scroll to position [180, 0]
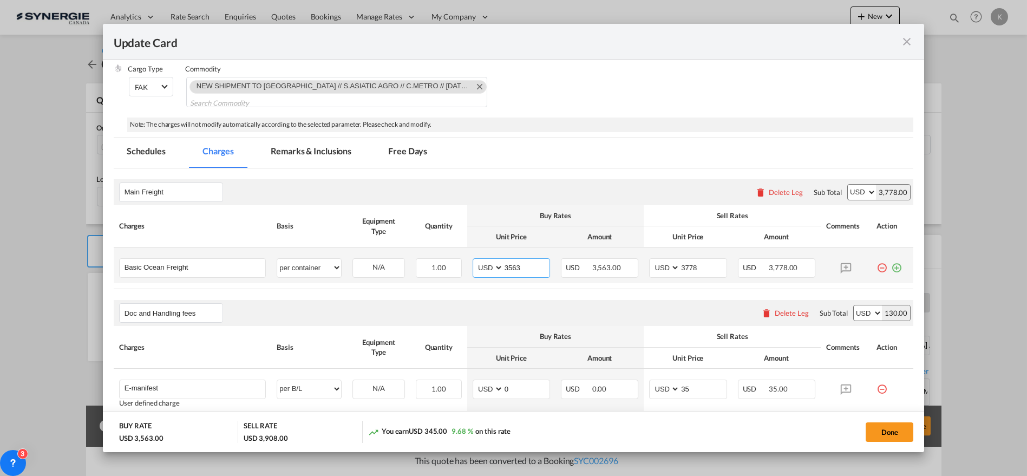
click at [513, 270] on input "3563" at bounding box center [526, 267] width 46 height 16
type input "3824"
type input "4074"
click at [310, 143] on md-tab-item "Remarks & Inclusions" at bounding box center [311, 153] width 107 height 30
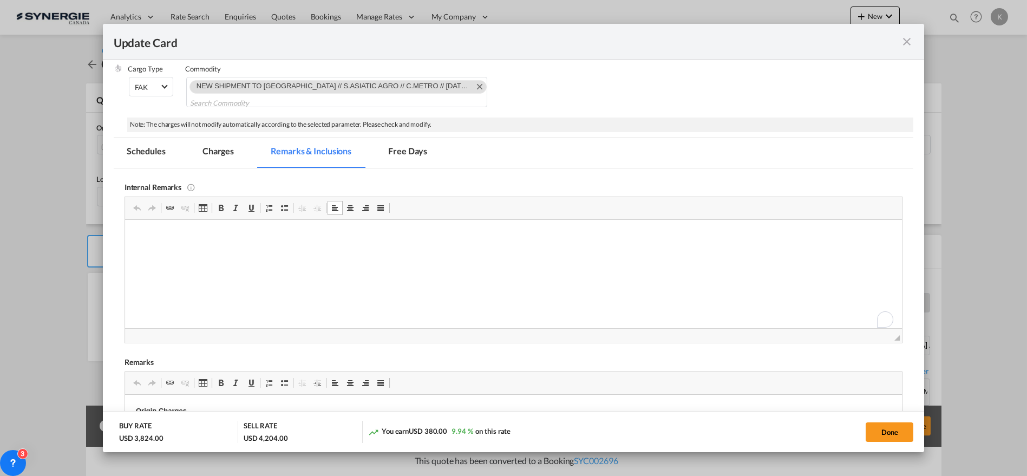
scroll to position [0, 0]
click at [218, 155] on md-tab-item "Charges" at bounding box center [217, 153] width 57 height 30
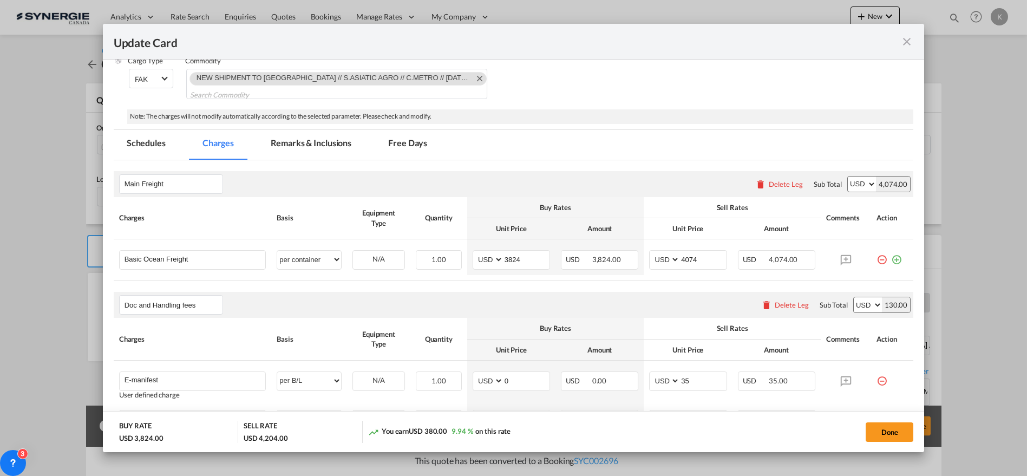
scroll to position [187, 0]
click at [878, 434] on button "Done" at bounding box center [889, 431] width 48 height 19
type input "[DATE]"
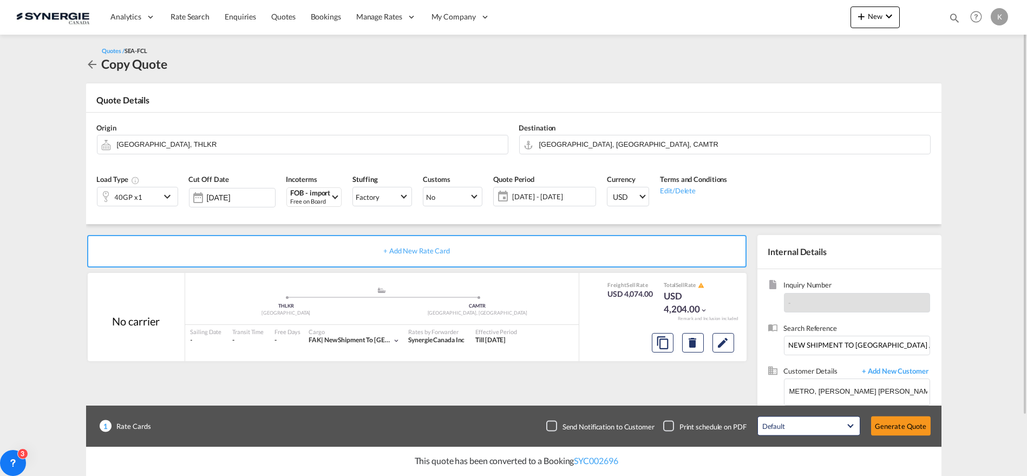
click at [552, 428] on div "Checkbox No Ink" at bounding box center [551, 426] width 11 height 11
click at [898, 431] on button "Generate Quote" at bounding box center [901, 425] width 60 height 19
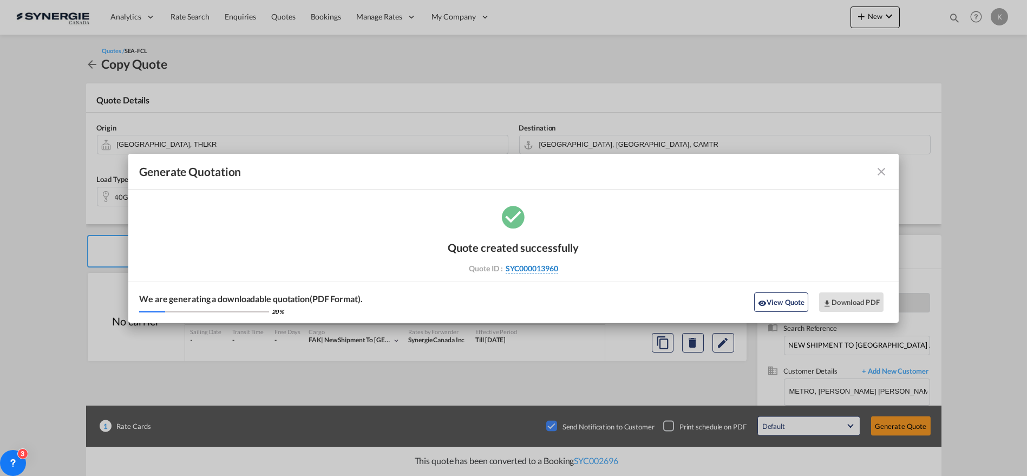
drag, startPoint x: 564, startPoint y: 268, endPoint x: 556, endPoint y: 273, distance: 9.0
click at [556, 273] on div "Quote ID : SYC000013960" at bounding box center [514, 269] width 126 height 10
copy div "SYC000013960"
click at [867, 300] on button "Download PDF" at bounding box center [851, 301] width 64 height 19
